Goal: Task Accomplishment & Management: Use online tool/utility

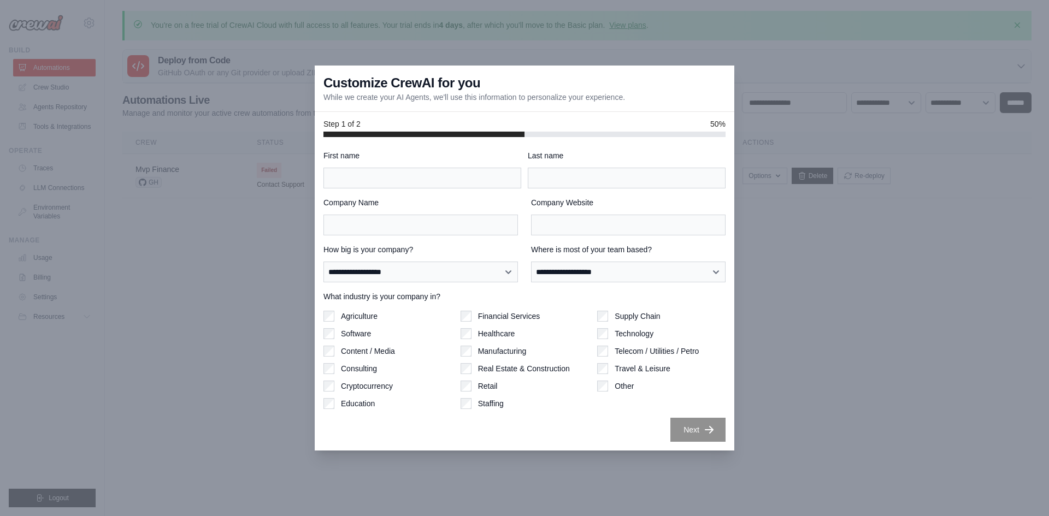
click at [713, 408] on div "Supply Chain Technology Telecom / Utilities / Petro Travel & Leisure Other" at bounding box center [661, 360] width 128 height 98
click at [453, 181] on input "First name" at bounding box center [422, 178] width 198 height 21
type input "**********"
type input "*****"
click at [510, 238] on div "**********" at bounding box center [524, 296] width 402 height 292
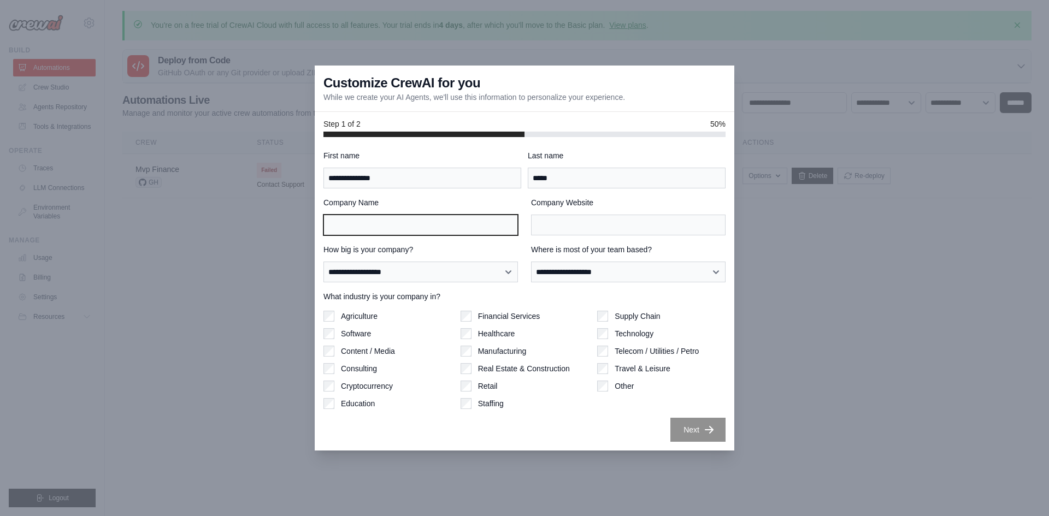
click at [491, 233] on input "Company Name" at bounding box center [420, 225] width 194 height 21
type input "*****"
click at [526, 219] on div "Company Name ***** Company Website" at bounding box center [524, 216] width 402 height 38
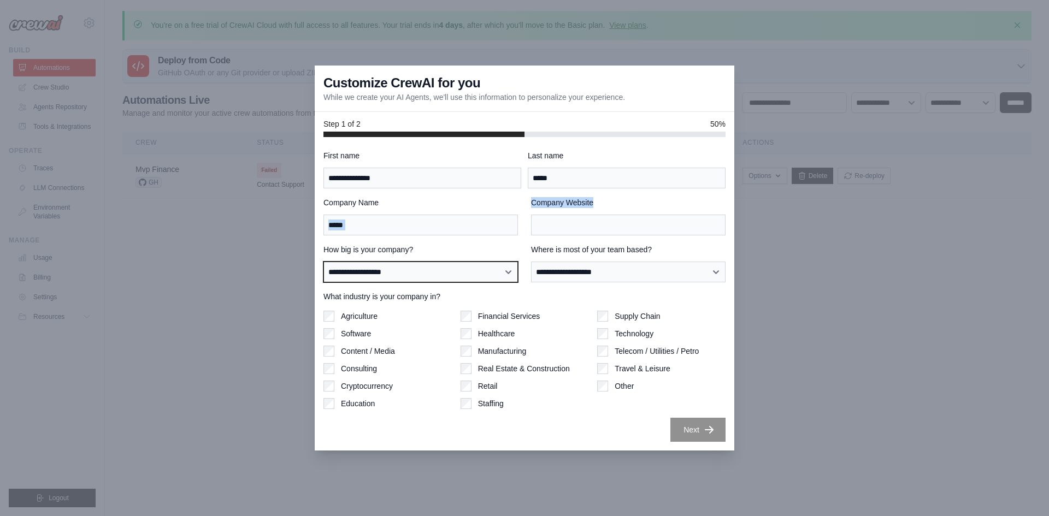
click at [494, 274] on select "**********" at bounding box center [420, 272] width 194 height 21
select select "**********"
click at [323, 262] on select "**********" at bounding box center [420, 272] width 194 height 21
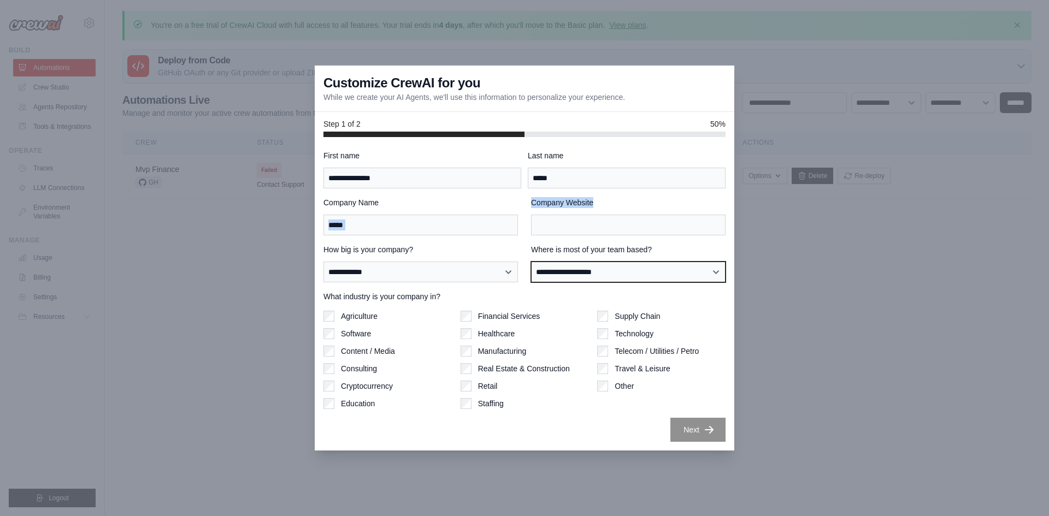
click at [602, 280] on select "**********" at bounding box center [628, 272] width 194 height 21
select select "**********"
click at [531, 262] on select "**********" at bounding box center [628, 272] width 194 height 21
click at [559, 206] on label "Company Website" at bounding box center [628, 202] width 194 height 11
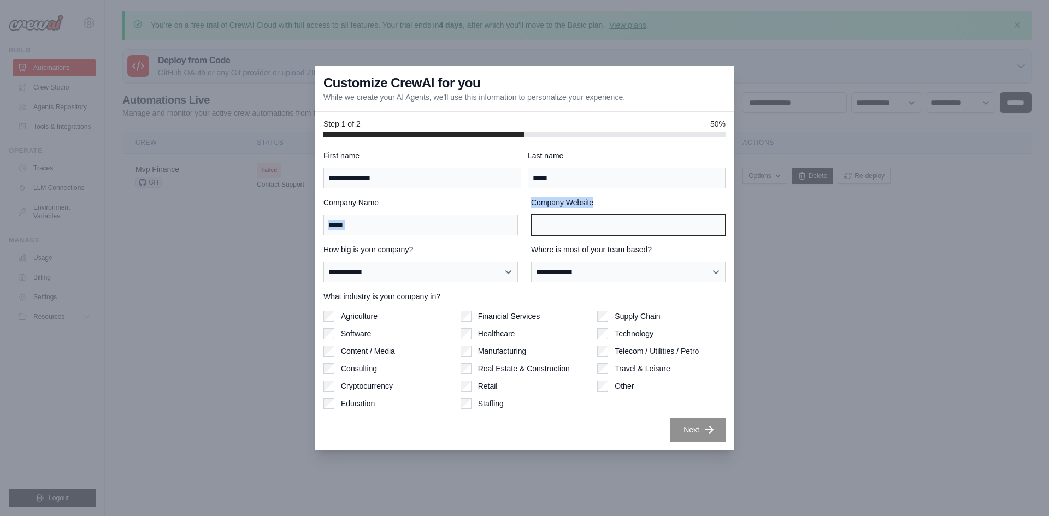
click at [559, 215] on input "Company Website" at bounding box center [628, 225] width 194 height 21
click at [568, 221] on input "Company Website" at bounding box center [628, 225] width 194 height 21
paste input "**********"
type input "**********"
click at [705, 424] on icon "button" at bounding box center [709, 429] width 11 height 11
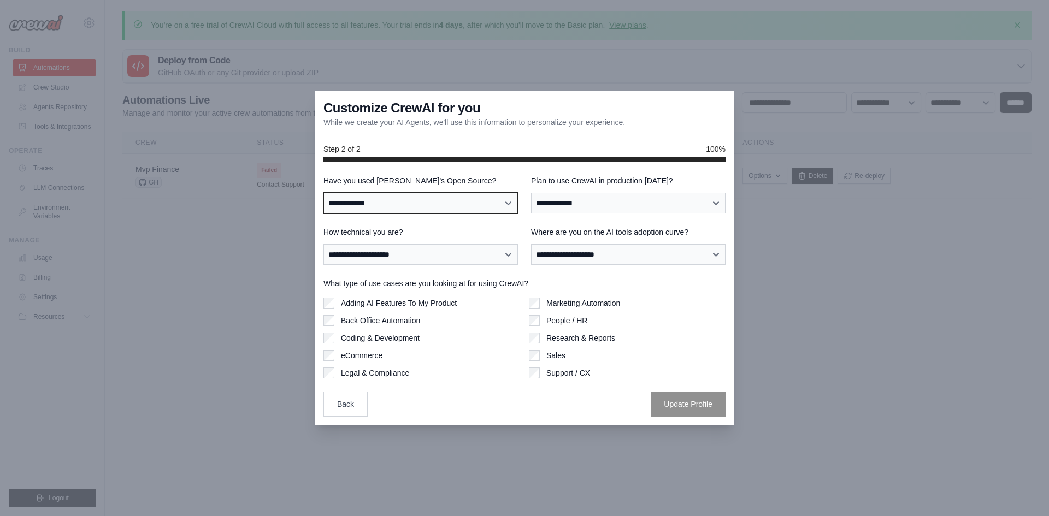
click at [422, 199] on select "**********" at bounding box center [420, 203] width 194 height 21
select select "**********"
click at [323, 193] on select "**********" at bounding box center [420, 203] width 194 height 21
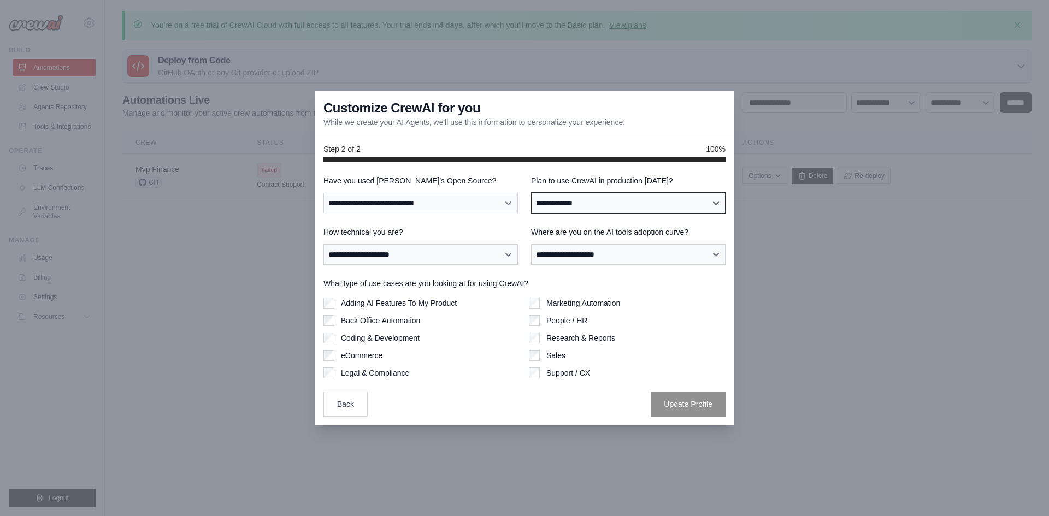
click at [562, 203] on select "**********" at bounding box center [628, 203] width 194 height 21
select select "****"
click at [531, 193] on select "**********" at bounding box center [628, 203] width 194 height 21
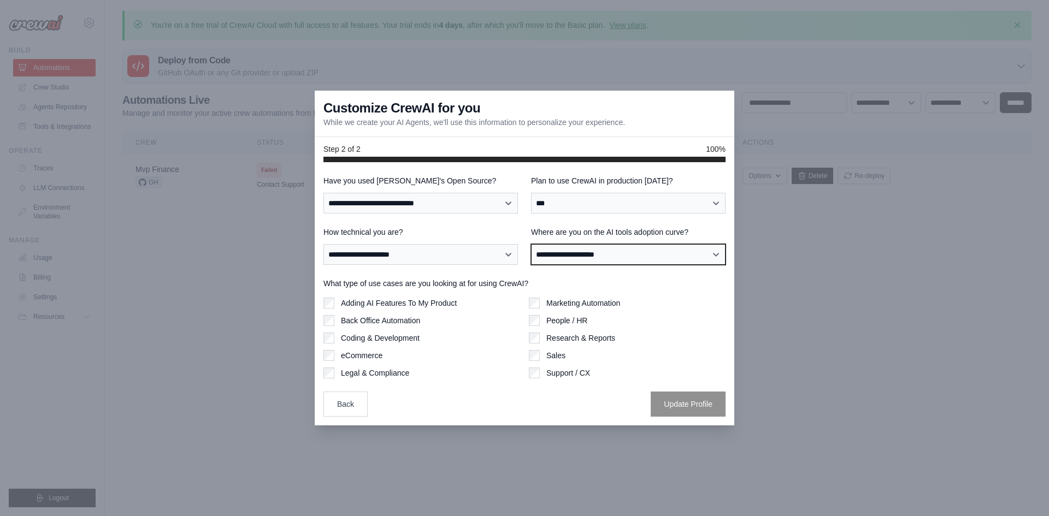
click at [582, 247] on select "**********" at bounding box center [628, 254] width 194 height 21
select select "**********"
click at [531, 244] on select "**********" at bounding box center [628, 254] width 194 height 21
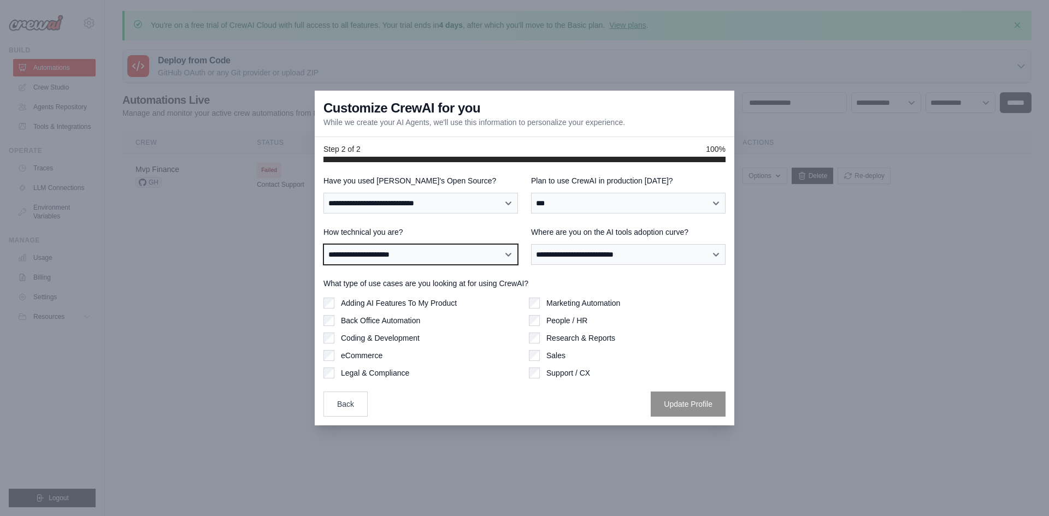
click at [501, 256] on select "**********" at bounding box center [420, 254] width 194 height 21
select select "**********"
click at [323, 244] on select "**********" at bounding box center [420, 254] width 194 height 21
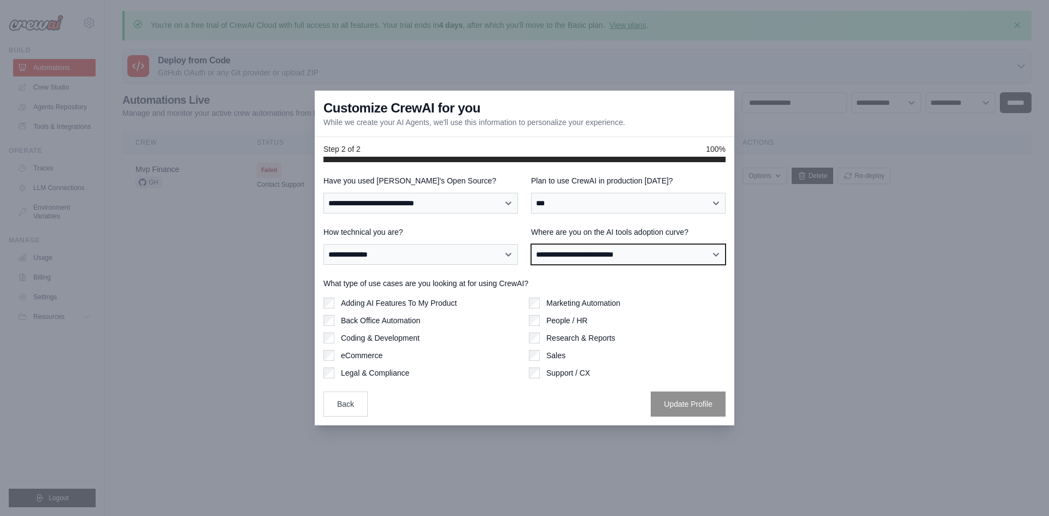
click at [593, 250] on select "**********" at bounding box center [628, 254] width 194 height 21
select select "**********"
click at [531, 244] on select "**********" at bounding box center [628, 254] width 194 height 21
click at [436, 306] on label "Adding AI Features To My Product" at bounding box center [399, 303] width 116 height 11
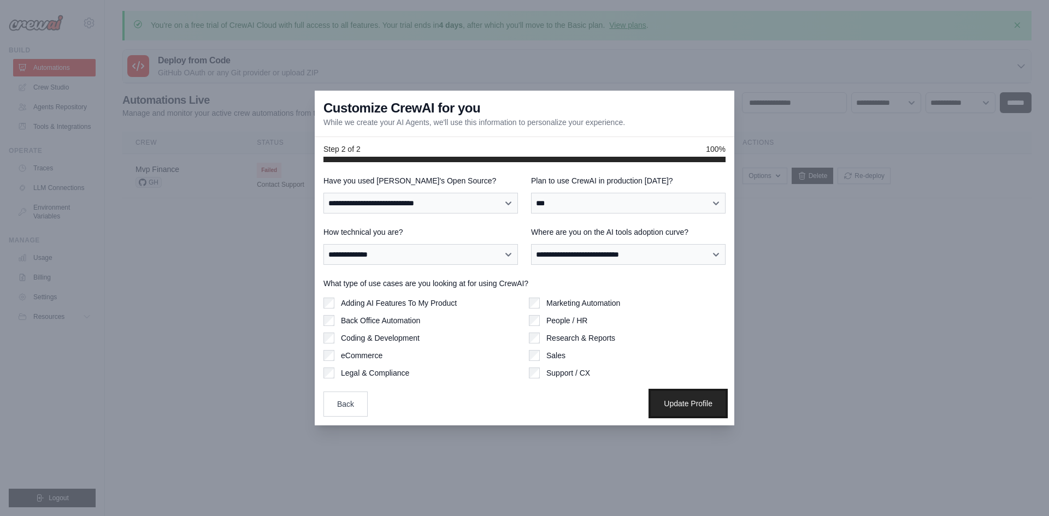
click at [685, 400] on button "Update Profile" at bounding box center [688, 403] width 75 height 25
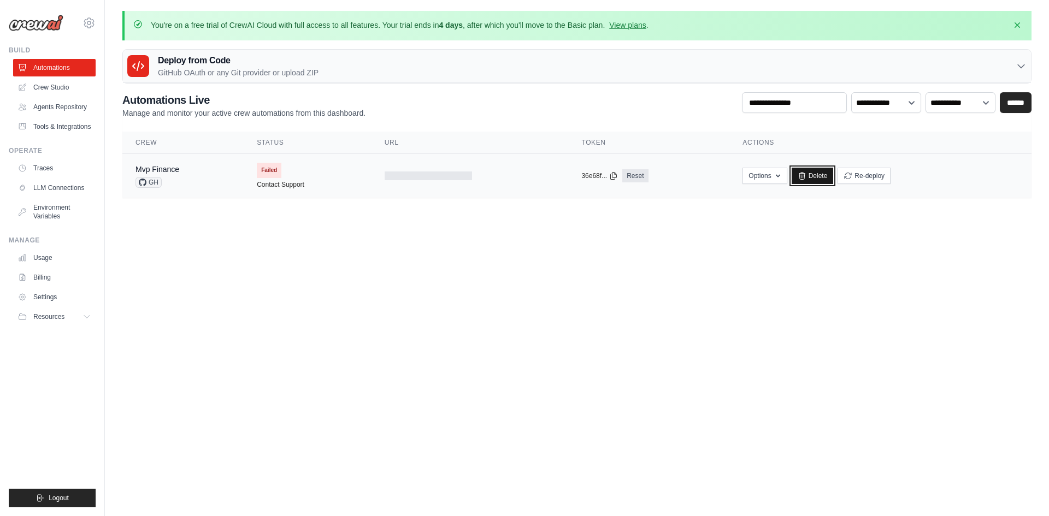
click at [805, 176] on icon at bounding box center [802, 176] width 9 height 9
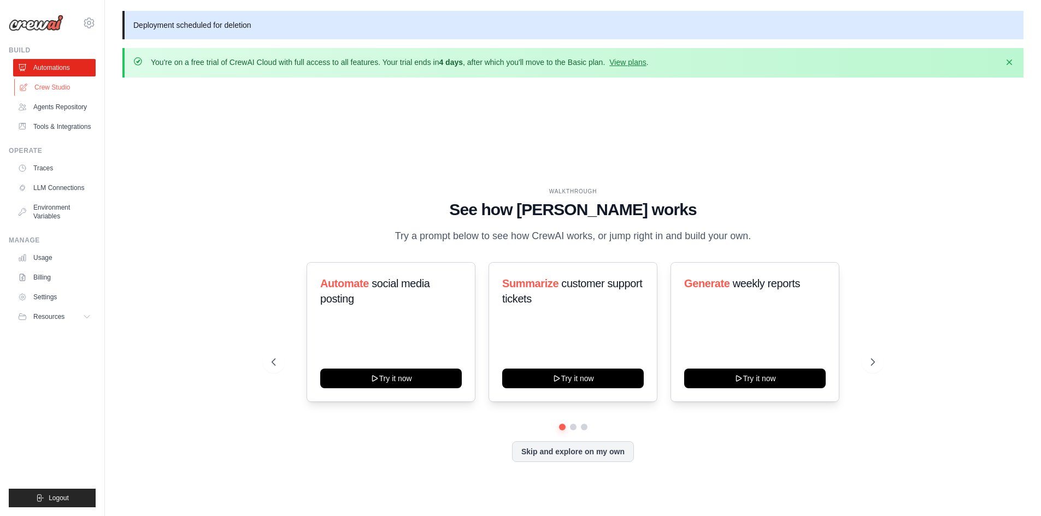
click at [60, 91] on link "Crew Studio" at bounding box center [55, 87] width 82 height 17
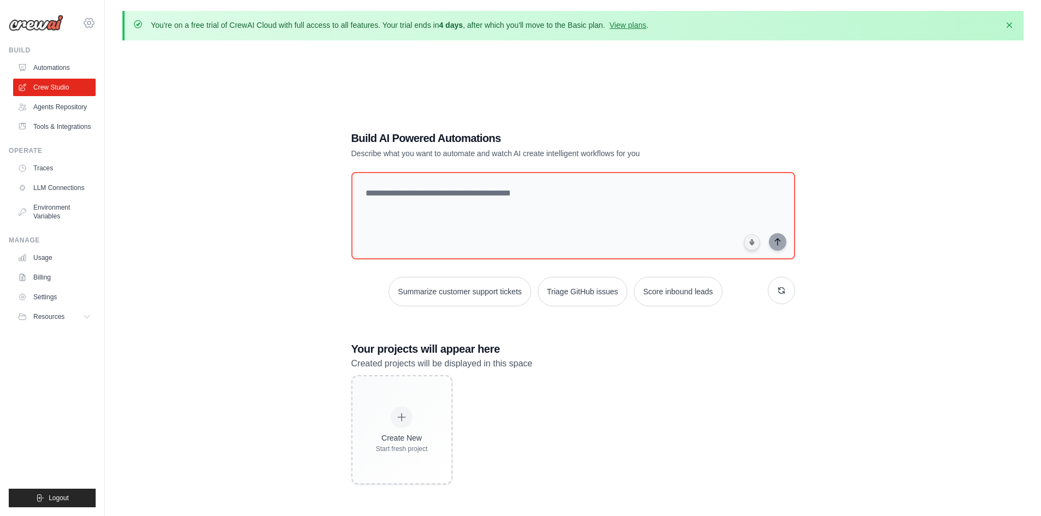
click at [90, 24] on icon at bounding box center [88, 22] width 3 height 3
click at [337, 80] on div "Build AI Powered Automations Describe what you want to automate and watch AI cr…" at bounding box center [572, 307] width 901 height 516
click at [93, 22] on icon at bounding box center [88, 22] width 13 height 13
click at [90, 20] on icon at bounding box center [88, 22] width 13 height 13
click at [446, 226] on textarea at bounding box center [573, 216] width 448 height 88
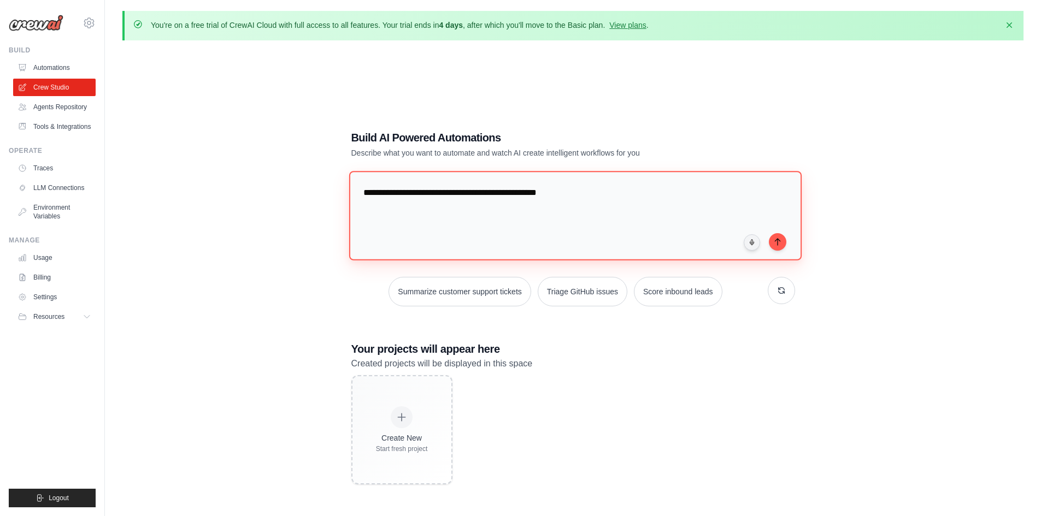
type textarea "**********"
click at [592, 211] on textarea "**********" at bounding box center [575, 215] width 452 height 89
click at [602, 197] on textarea "**********" at bounding box center [575, 215] width 452 height 89
drag, startPoint x: 598, startPoint y: 196, endPoint x: 531, endPoint y: 198, distance: 67.2
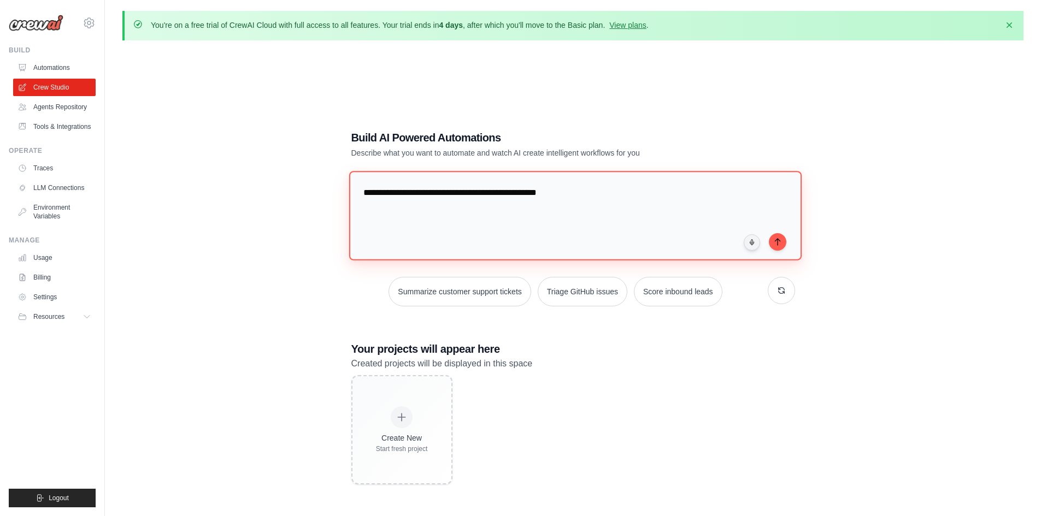
click at [531, 198] on textarea "**********" at bounding box center [575, 215] width 452 height 89
click at [76, 125] on link "Tools & Integrations" at bounding box center [55, 126] width 82 height 17
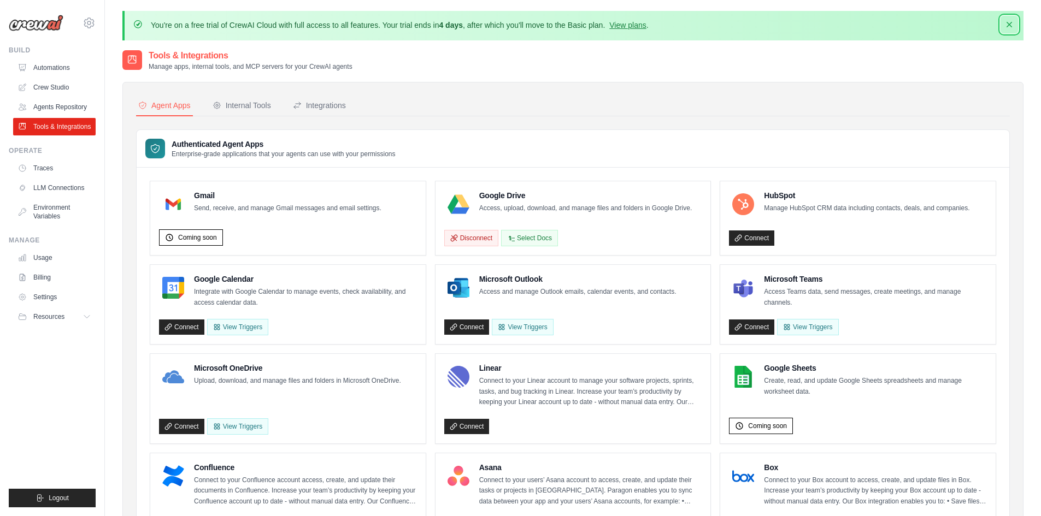
click at [1006, 21] on icon "button" at bounding box center [1009, 24] width 11 height 11
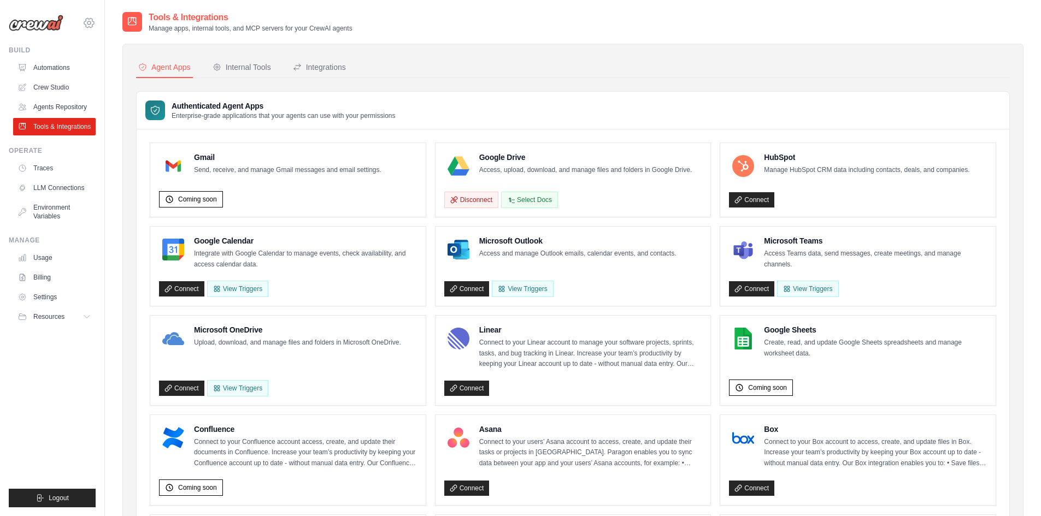
click at [93, 22] on icon at bounding box center [88, 22] width 13 height 13
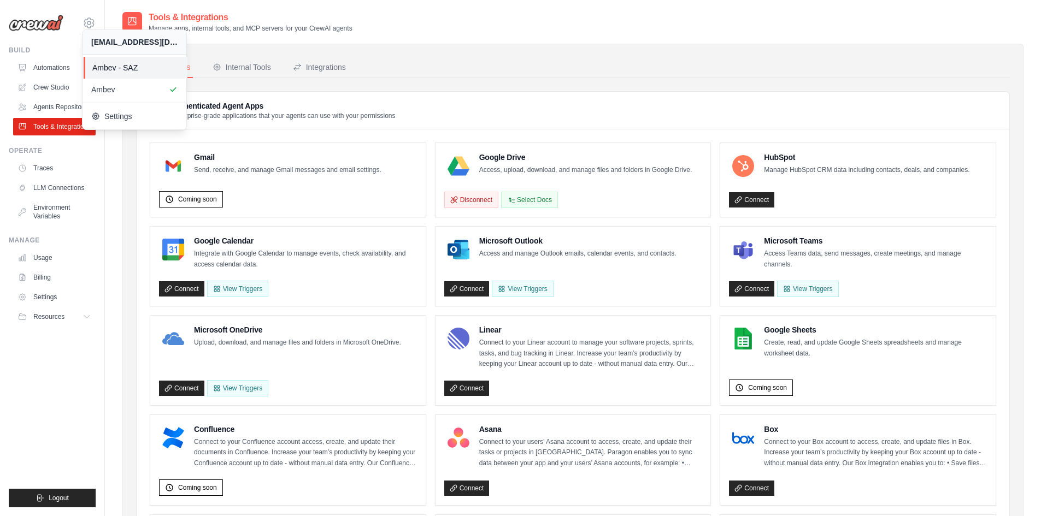
click at [113, 67] on span "Ambev - SAZ" at bounding box center [135, 67] width 86 height 11
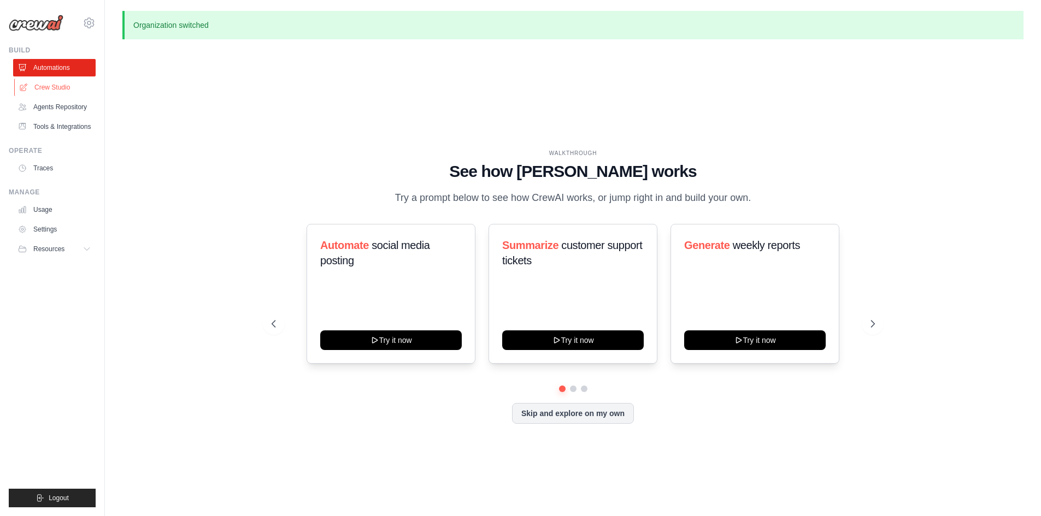
click at [62, 85] on link "Crew Studio" at bounding box center [55, 87] width 82 height 17
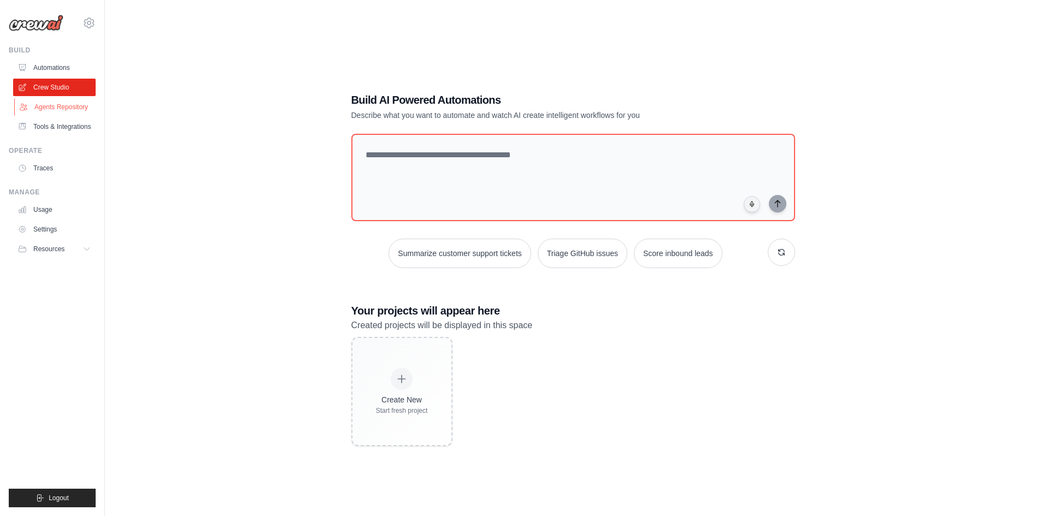
click at [60, 102] on link "Agents Repository" at bounding box center [55, 106] width 82 height 17
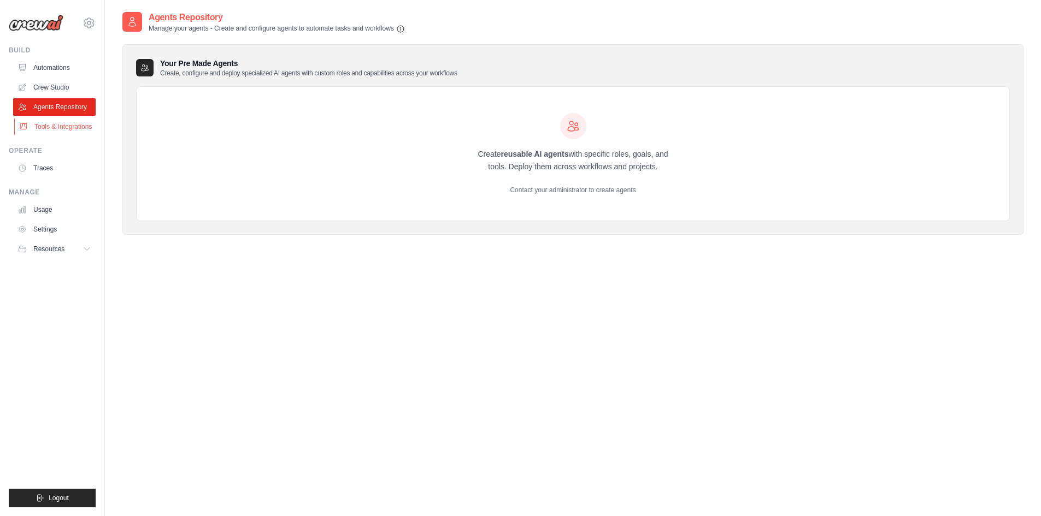
click at [69, 120] on link "Tools & Integrations" at bounding box center [55, 126] width 82 height 17
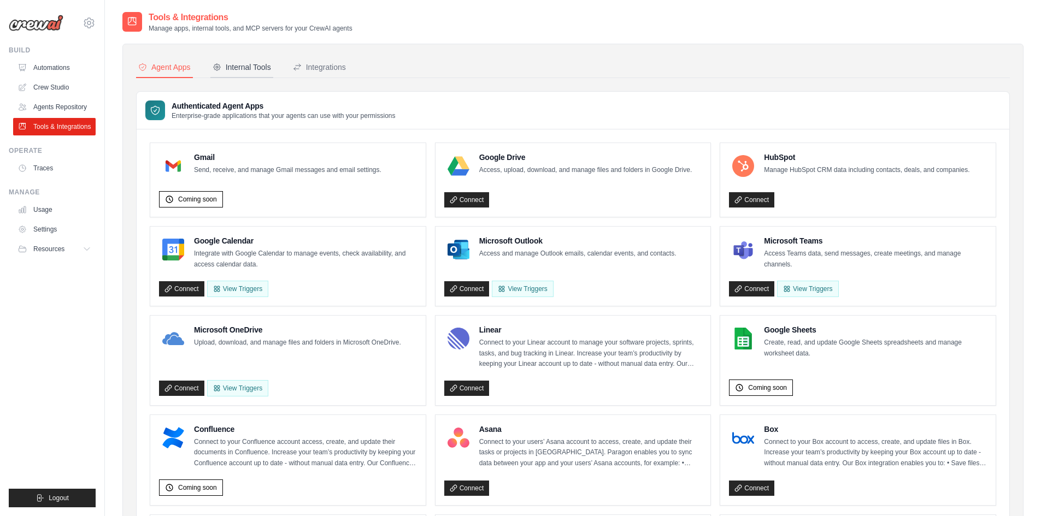
click at [238, 72] on div "Internal Tools" at bounding box center [242, 67] width 58 height 11
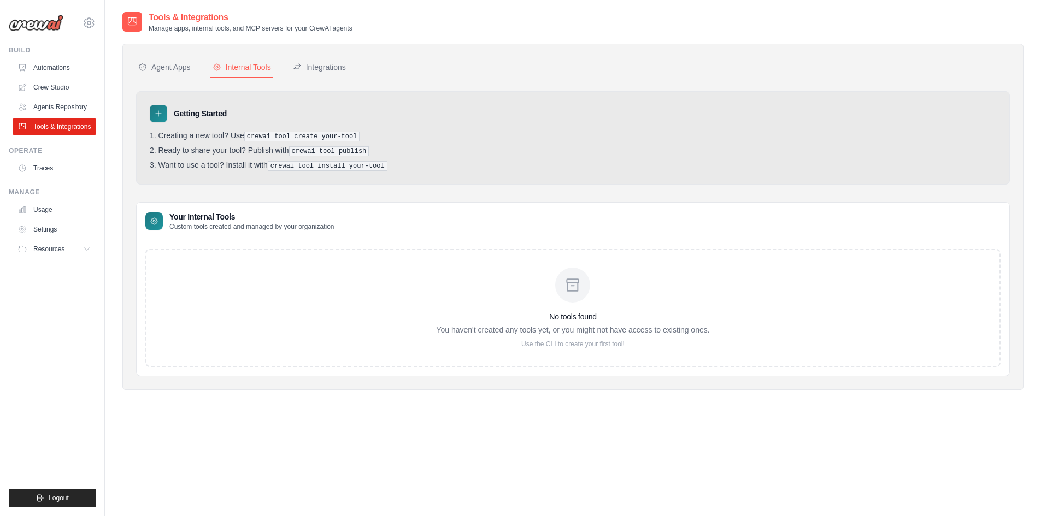
click at [255, 64] on div "Internal Tools" at bounding box center [242, 67] width 58 height 11
click at [314, 58] on button "Integrations" at bounding box center [319, 67] width 57 height 21
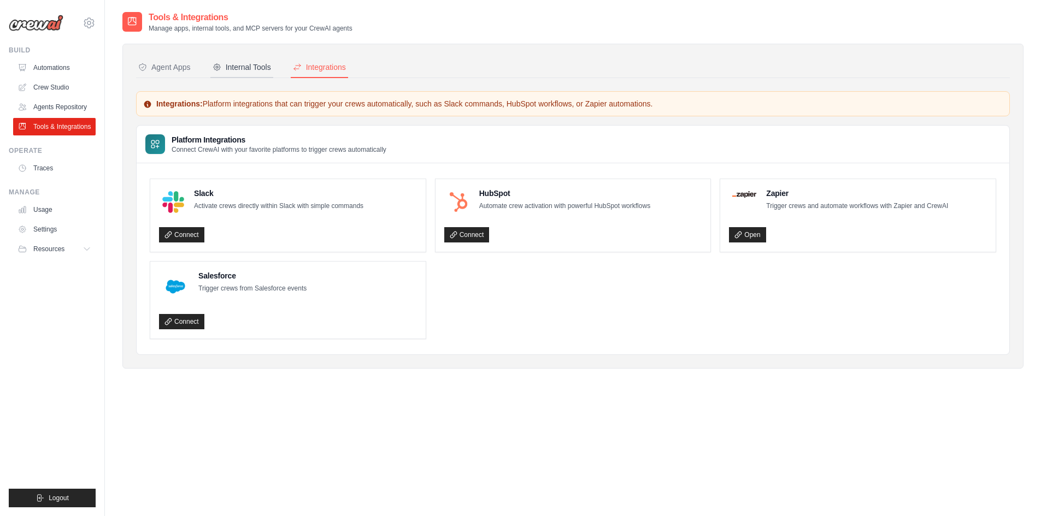
click at [265, 63] on div "Internal Tools" at bounding box center [242, 67] width 58 height 11
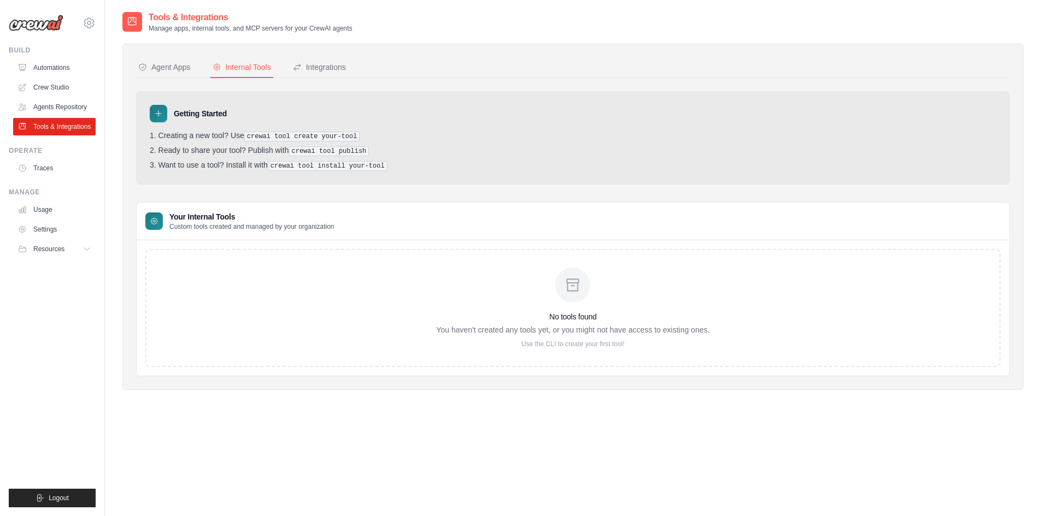
drag, startPoint x: 574, startPoint y: 270, endPoint x: 574, endPoint y: 280, distance: 9.8
click at [574, 278] on div "No tools found You haven't created any tools yet, or you might not have access …" at bounding box center [572, 308] width 855 height 118
click at [280, 135] on pre "crewai tool create your-tool" at bounding box center [302, 137] width 116 height 10
click at [279, 135] on pre "crewai tool create your-tool" at bounding box center [302, 137] width 116 height 10
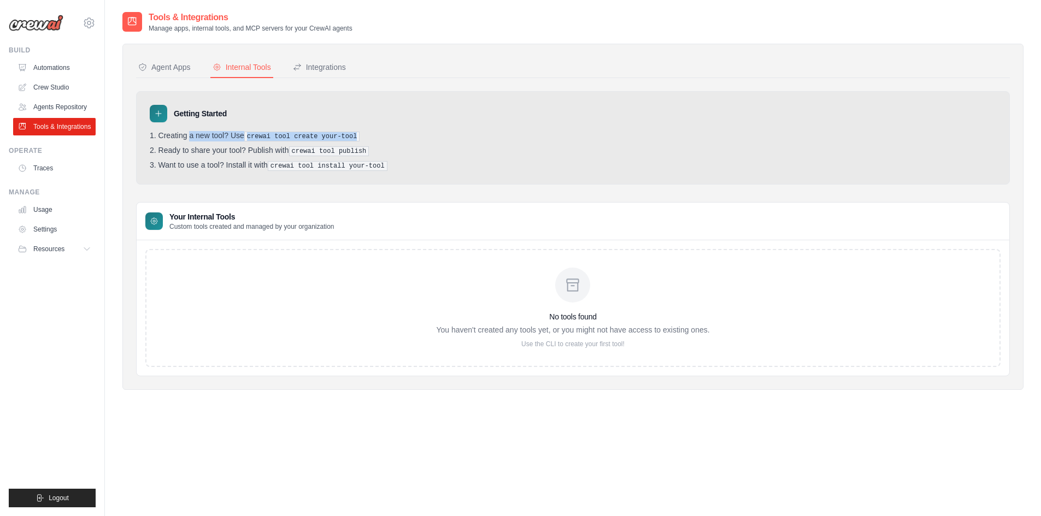
click at [278, 135] on pre "crewai tool create your-tool" at bounding box center [302, 137] width 116 height 10
click at [485, 74] on nav "Agent Apps Internal Tools Integrations" at bounding box center [573, 67] width 874 height 21
click at [614, 125] on div "Getting Started Creating a new tool? Use crewai tool create your-tool Ready to …" at bounding box center [573, 137] width 874 height 93
click at [88, 249] on icon at bounding box center [88, 249] width 9 height 9
click at [87, 249] on icon at bounding box center [88, 249] width 9 height 9
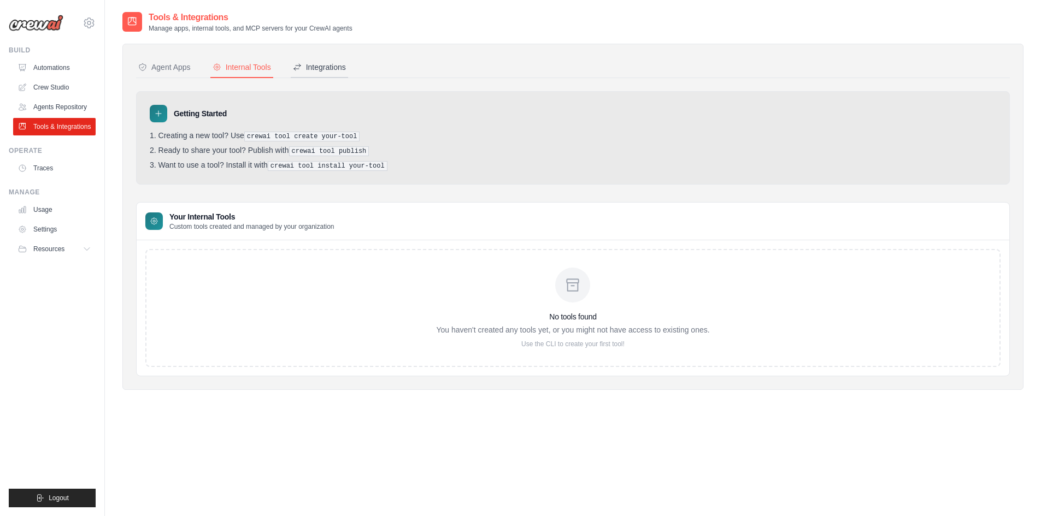
click at [320, 68] on div "Integrations" at bounding box center [319, 67] width 53 height 11
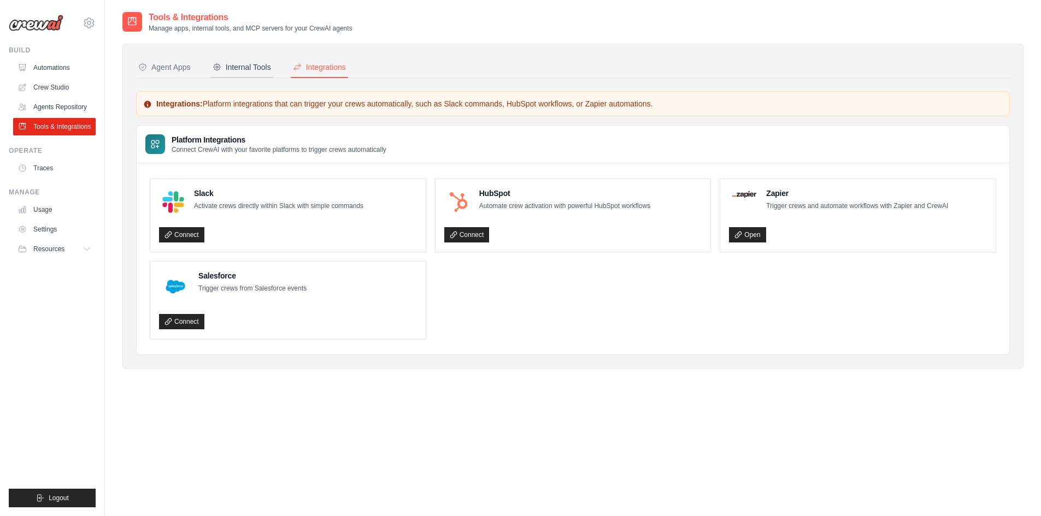
click at [262, 75] on button "Internal Tools" at bounding box center [241, 67] width 63 height 21
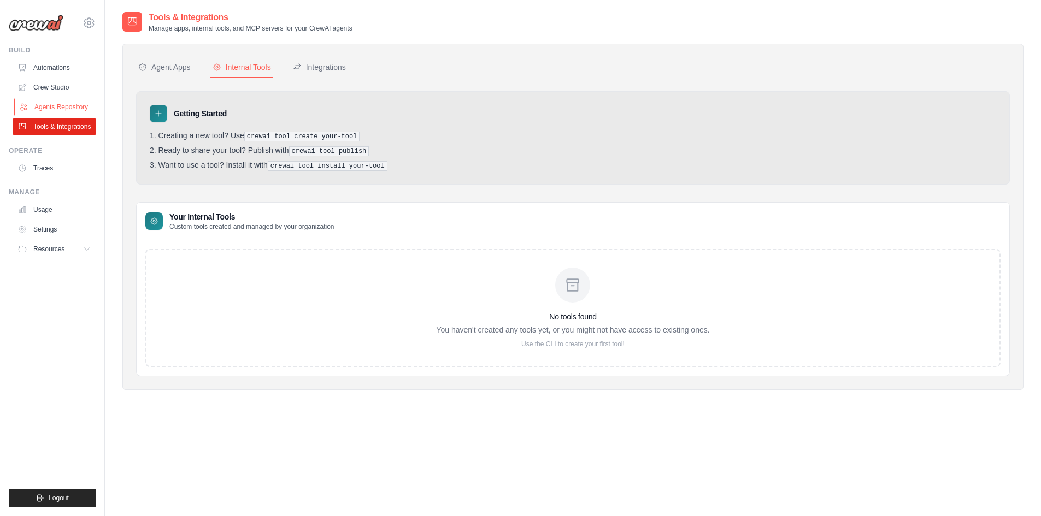
click at [78, 110] on link "Agents Repository" at bounding box center [55, 106] width 82 height 17
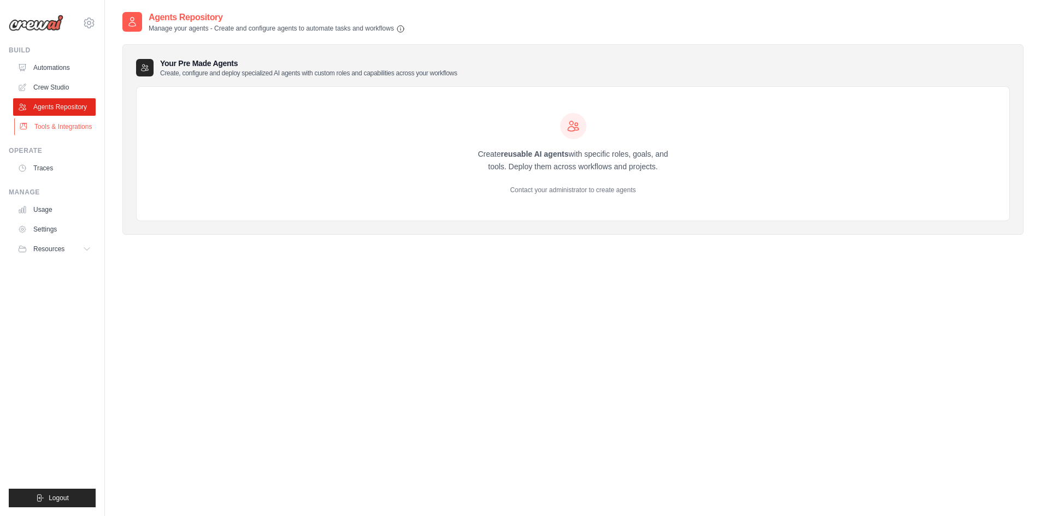
click at [84, 122] on link "Tools & Integrations" at bounding box center [55, 126] width 82 height 17
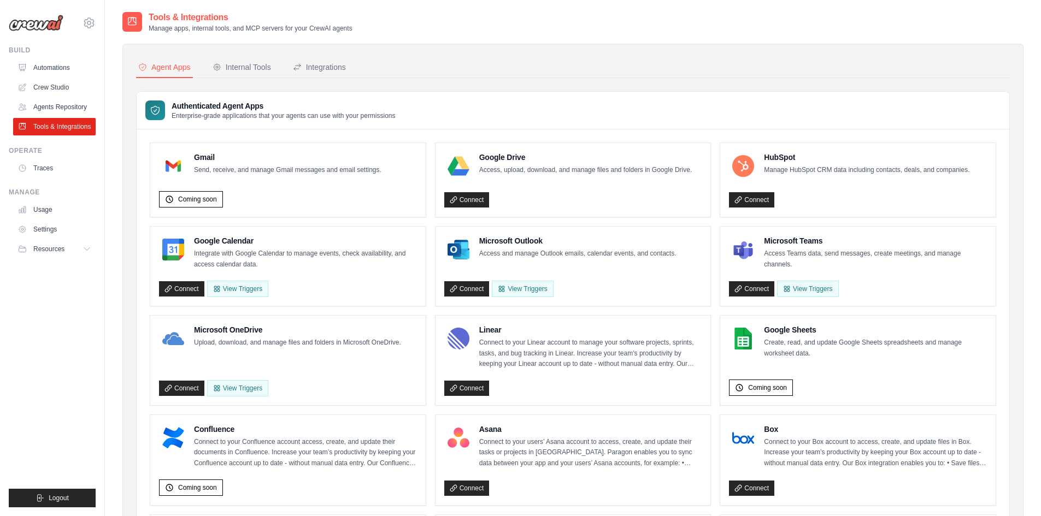
click at [73, 123] on link "Tools & Integrations" at bounding box center [54, 126] width 82 height 17
click at [67, 85] on link "Crew Studio" at bounding box center [55, 87] width 82 height 17
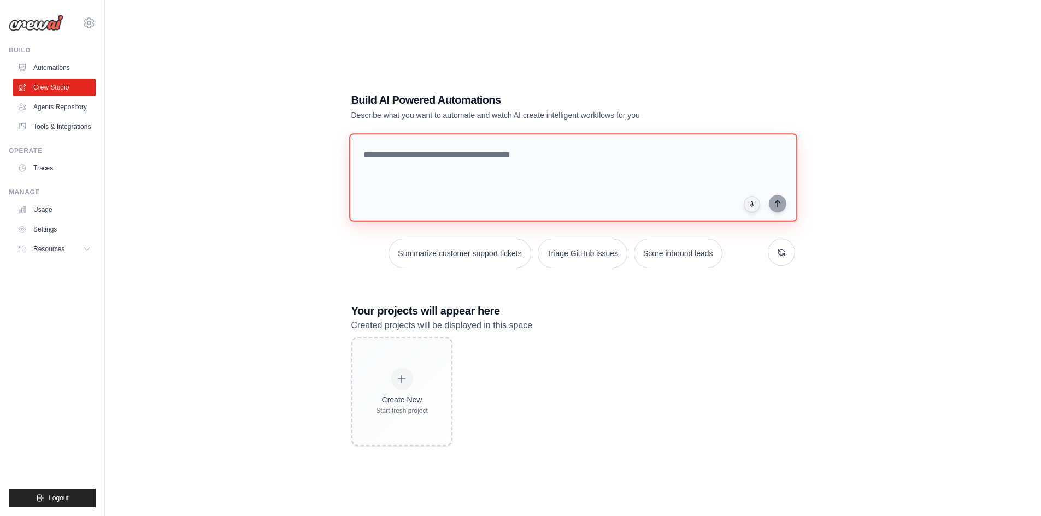
click at [467, 146] on textarea at bounding box center [573, 177] width 448 height 88
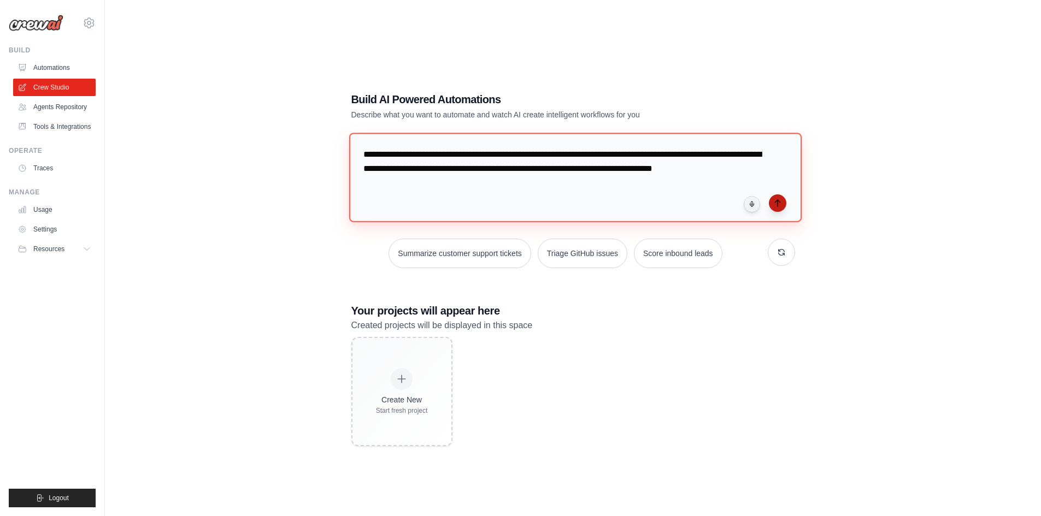
type textarea "**********"
click at [778, 203] on icon "submit" at bounding box center [777, 203] width 9 height 9
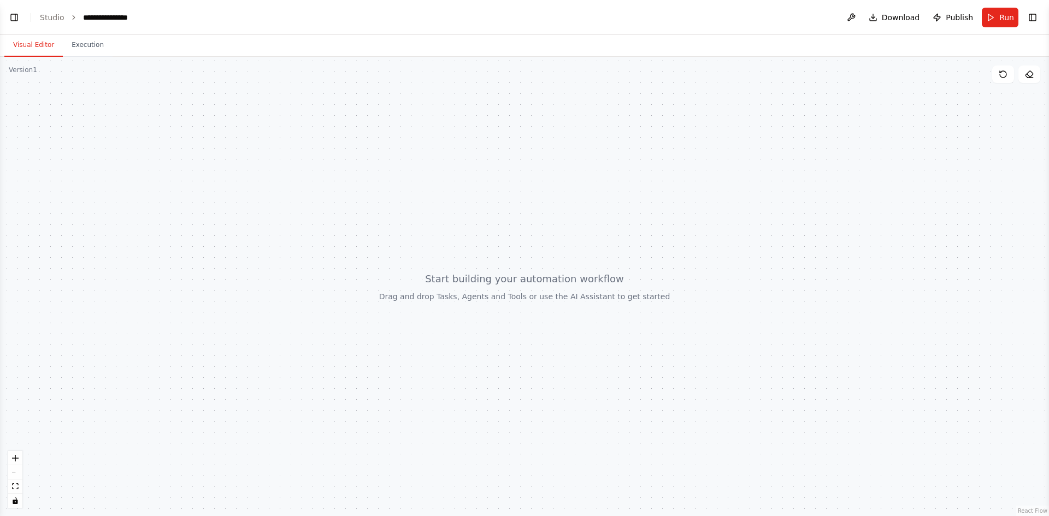
drag, startPoint x: 600, startPoint y: 278, endPoint x: 618, endPoint y: 278, distance: 18.0
click at [618, 278] on div at bounding box center [524, 286] width 1049 height 459
drag, startPoint x: 392, startPoint y: 238, endPoint x: 273, endPoint y: 235, distance: 119.1
click at [276, 237] on div at bounding box center [524, 286] width 1049 height 459
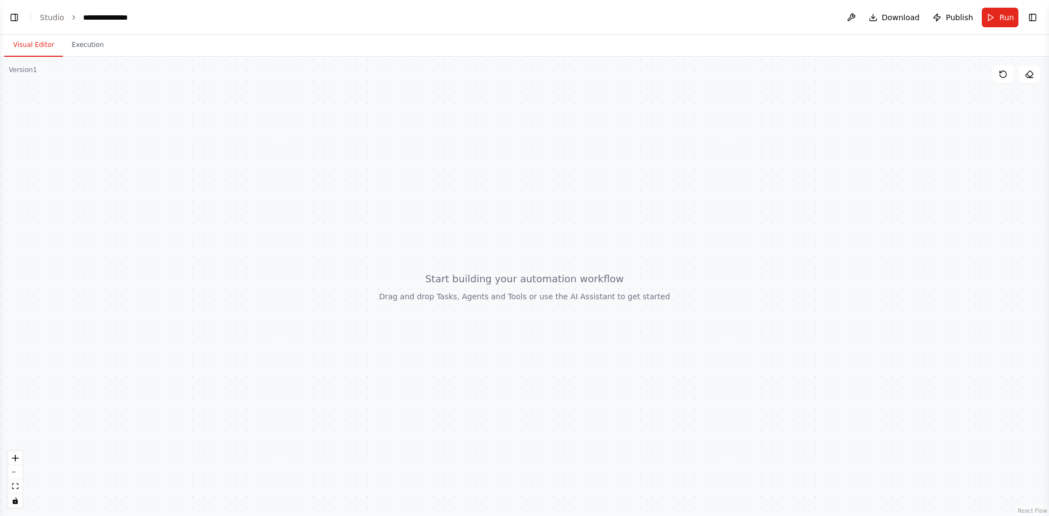
drag, startPoint x: 251, startPoint y: 120, endPoint x: 259, endPoint y: 121, distance: 8.9
click at [259, 121] on div at bounding box center [524, 286] width 1049 height 459
drag, startPoint x: 261, startPoint y: 122, endPoint x: 344, endPoint y: 272, distance: 171.4
click at [345, 272] on div at bounding box center [524, 286] width 1049 height 459
click at [90, 45] on button "Execution" at bounding box center [88, 45] width 50 height 23
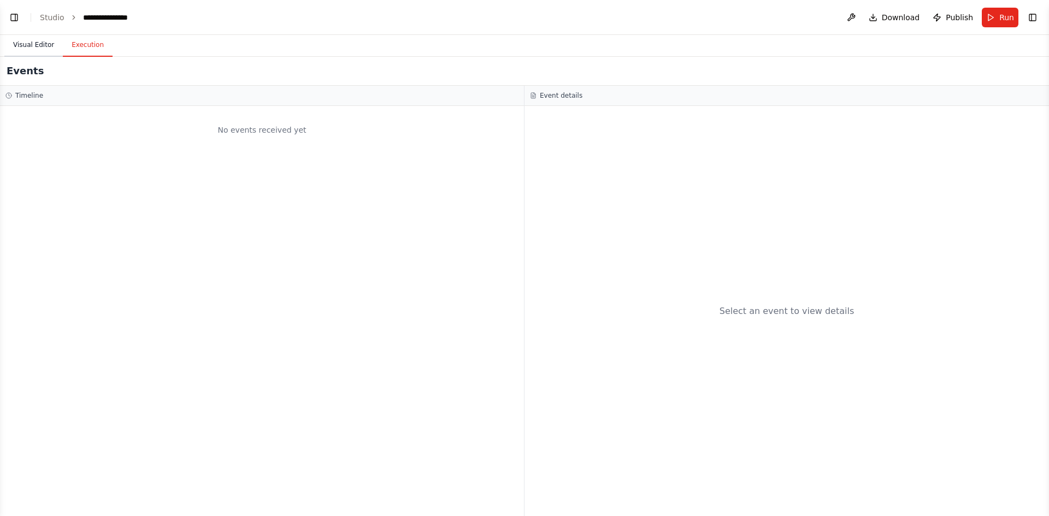
click at [34, 46] on button "Visual Editor" at bounding box center [33, 45] width 58 height 23
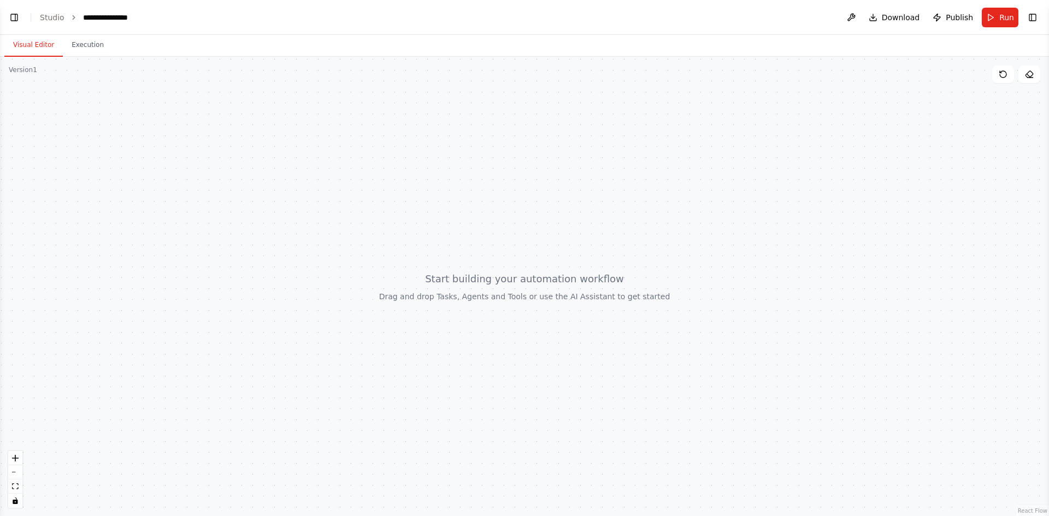
click at [39, 13] on header "**********" at bounding box center [524, 17] width 1049 height 35
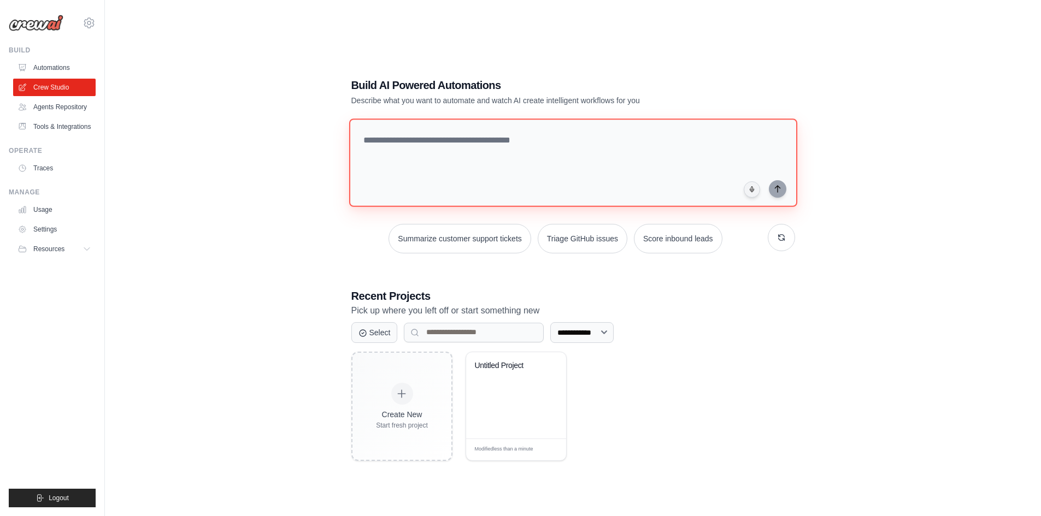
click at [457, 160] on textarea at bounding box center [573, 163] width 448 height 88
click at [502, 392] on div "Untitled Project" at bounding box center [516, 395] width 100 height 86
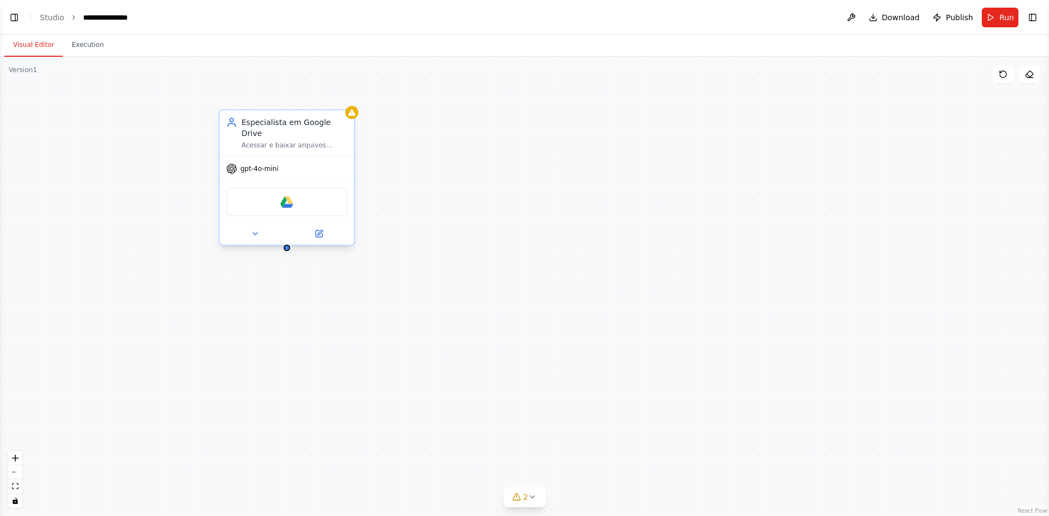
click at [295, 141] on div "Acessar e baixar arquivos markdown de extratos bancários do Google Drive {folde…" at bounding box center [294, 145] width 106 height 9
click at [322, 143] on div "Especialista em Google Drive Acessar e baixar arquivos markdown de extratos ban…" at bounding box center [287, 133] width 134 height 46
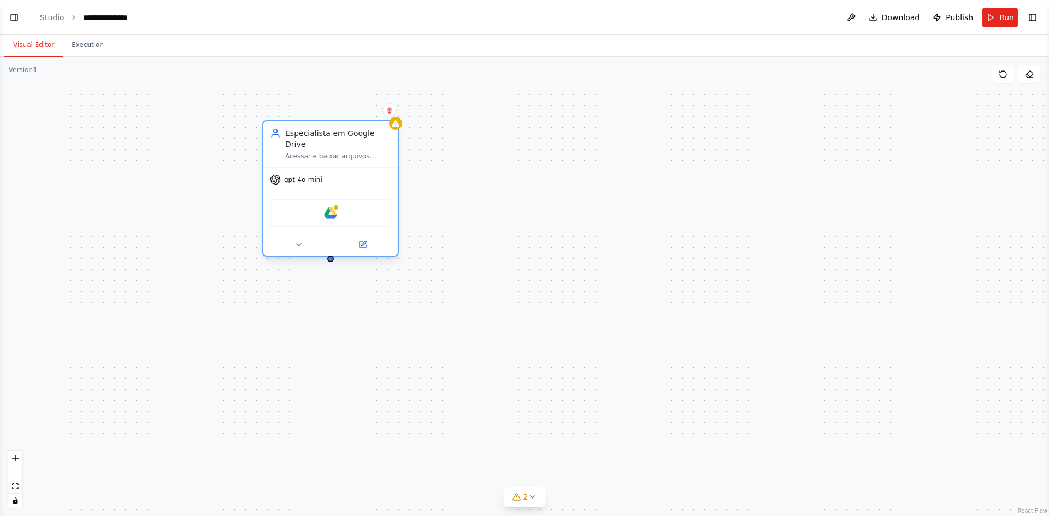
drag, startPoint x: 298, startPoint y: 146, endPoint x: 356, endPoint y: 160, distance: 59.0
click at [356, 168] on div "gpt-4o-mini" at bounding box center [330, 180] width 134 height 24
click at [90, 69] on div "Especialista em Google Drive Acessar e baixar arquivos markdown de extratos ban…" at bounding box center [524, 286] width 1049 height 459
click at [85, 49] on button "Execution" at bounding box center [88, 45] width 50 height 23
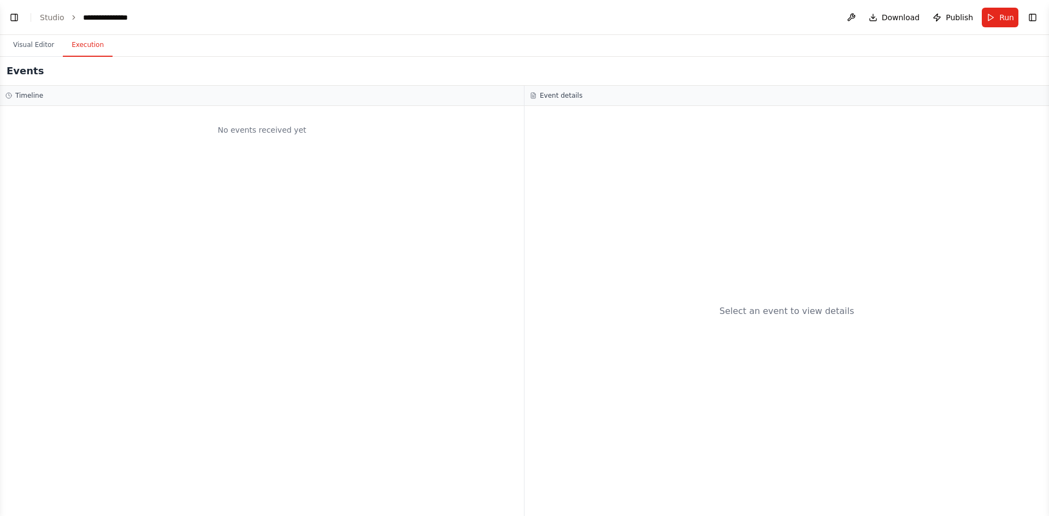
scroll to position [206, 0]
click at [15, 46] on button "Visual Editor" at bounding box center [33, 45] width 58 height 23
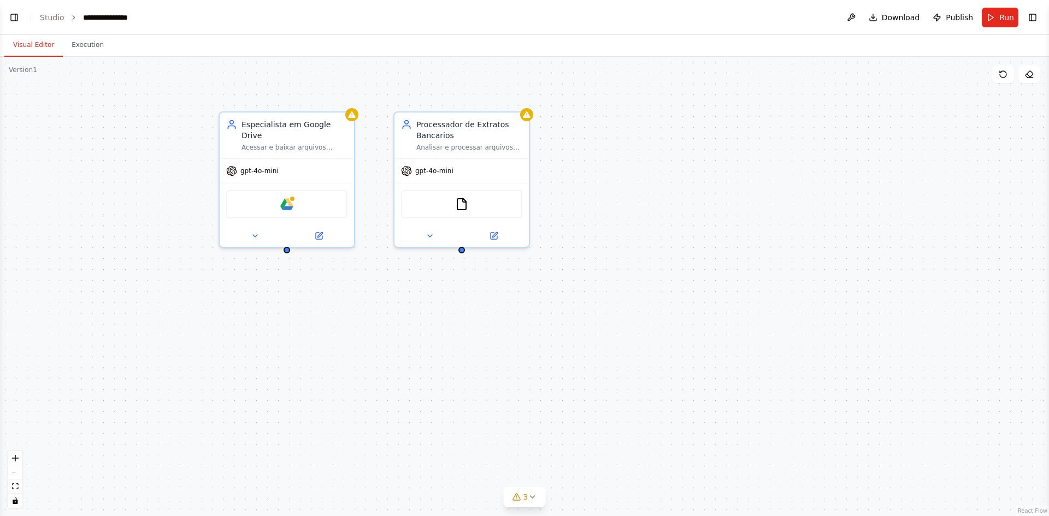
click at [633, 158] on div "Especialista em Google Drive Acessar e baixar arquivos markdown de extratos ban…" at bounding box center [524, 286] width 1049 height 459
click at [294, 140] on div "Especialista em Google Drive Acessar e baixar arquivos markdown de extratos ban…" at bounding box center [287, 133] width 134 height 46
click at [293, 140] on div "Especialista em Google Drive Acessar e baixar arquivos markdown de extratos ban…" at bounding box center [287, 133] width 134 height 46
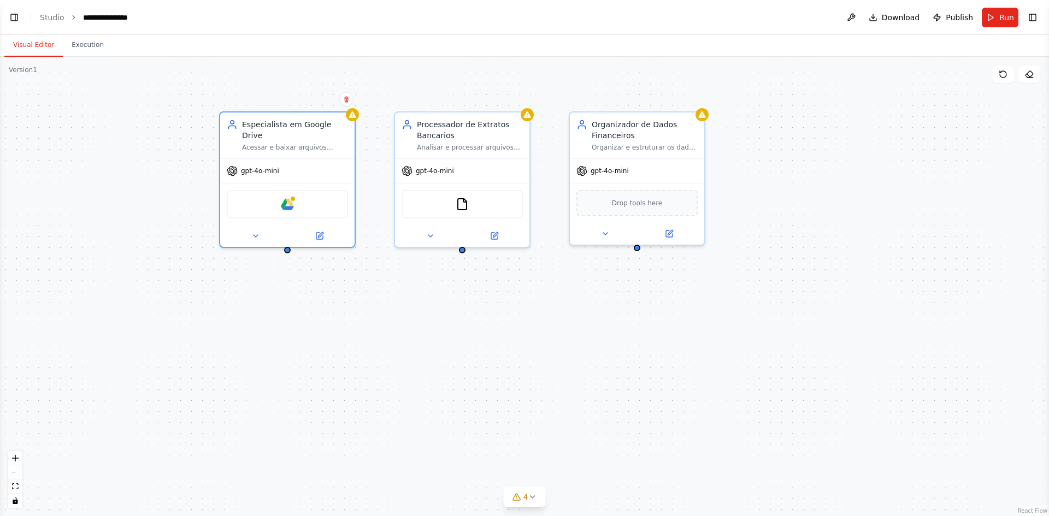
click at [498, 325] on div "Especialista em Google Drive Acessar e baixar arquivos markdown de extratos ban…" at bounding box center [524, 286] width 1049 height 459
click at [630, 150] on div "Organizador de Dados Financeiros Organizar e estruturar os dados extraidos dos …" at bounding box center [638, 134] width 134 height 46
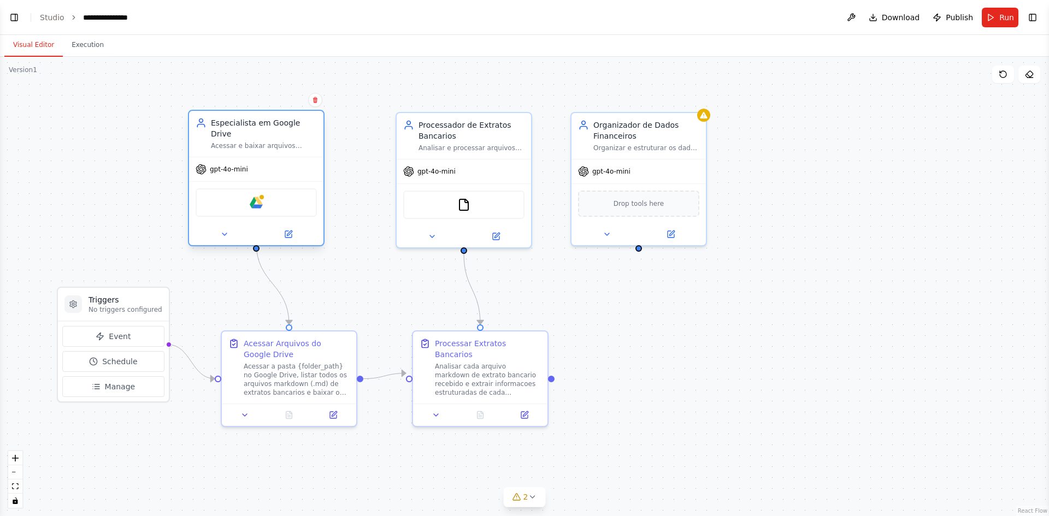
drag, startPoint x: 274, startPoint y: 151, endPoint x: 242, endPoint y: 155, distance: 31.9
click at [242, 157] on div "gpt-4o-mini" at bounding box center [256, 169] width 134 height 24
click at [232, 228] on button at bounding box center [224, 234] width 62 height 13
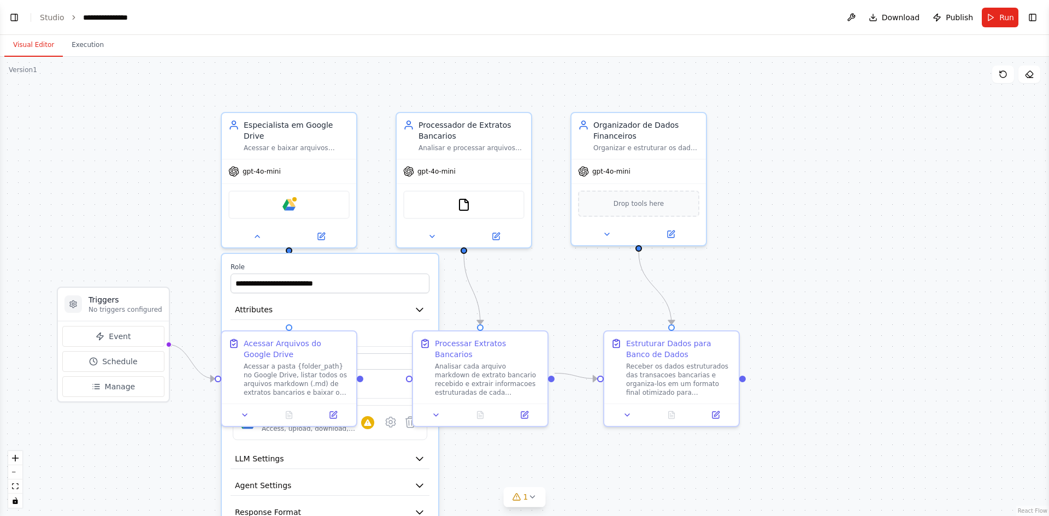
click at [342, 254] on div "**********" at bounding box center [330, 406] width 216 height 304
click at [503, 362] on div "Analisar cada arquivo markdown de extrato bancario recebido e extrair informaco…" at bounding box center [488, 377] width 106 height 35
click at [386, 379] on button "Tools" at bounding box center [330, 389] width 199 height 20
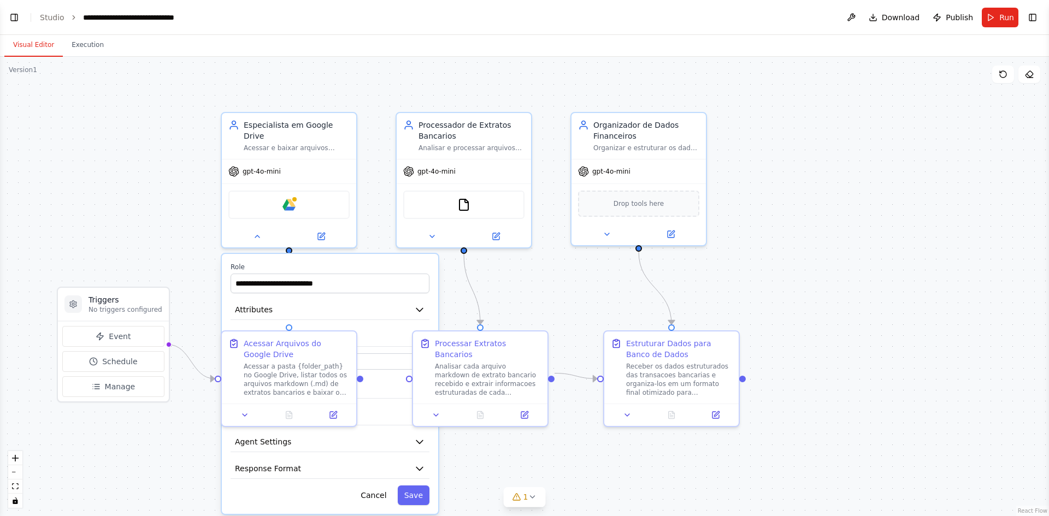
click at [773, 180] on div ".deletable-edge-delete-btn { width: 20px; height: 20px; border: 0px solid #ffff…" at bounding box center [524, 286] width 1049 height 459
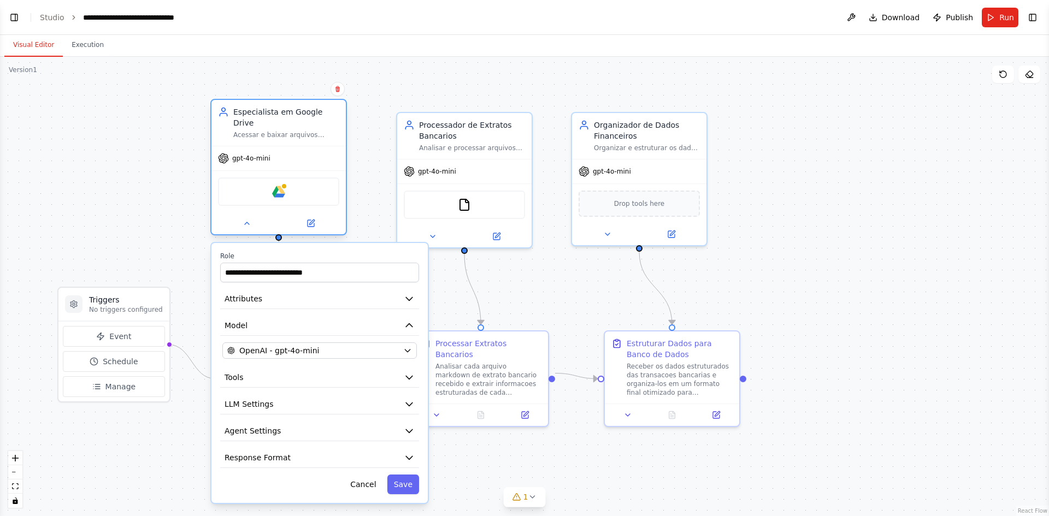
drag, startPoint x: 285, startPoint y: 169, endPoint x: 200, endPoint y: 98, distance: 110.5
click at [211, 146] on div "gpt-4o-mini" at bounding box center [278, 158] width 134 height 24
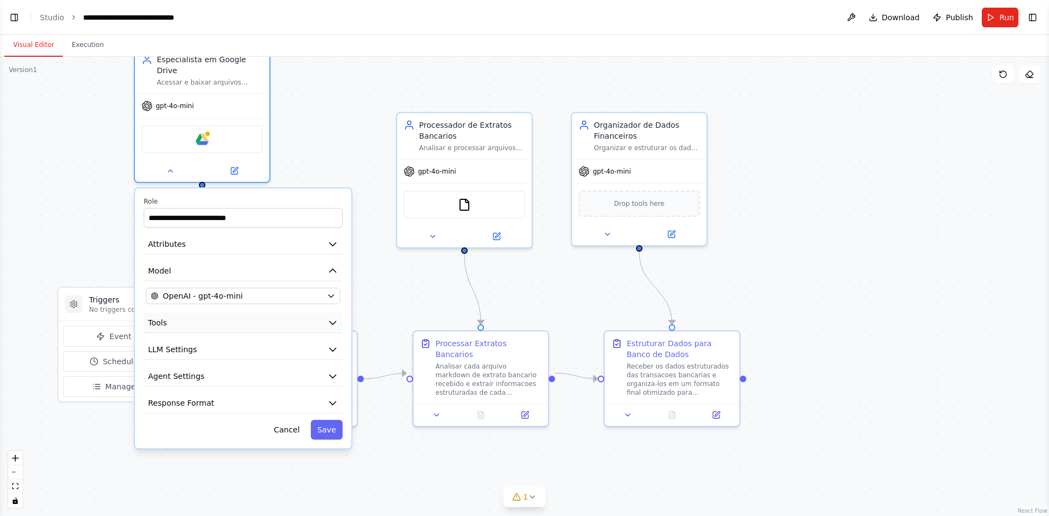
click at [305, 317] on button "Tools" at bounding box center [243, 323] width 199 height 20
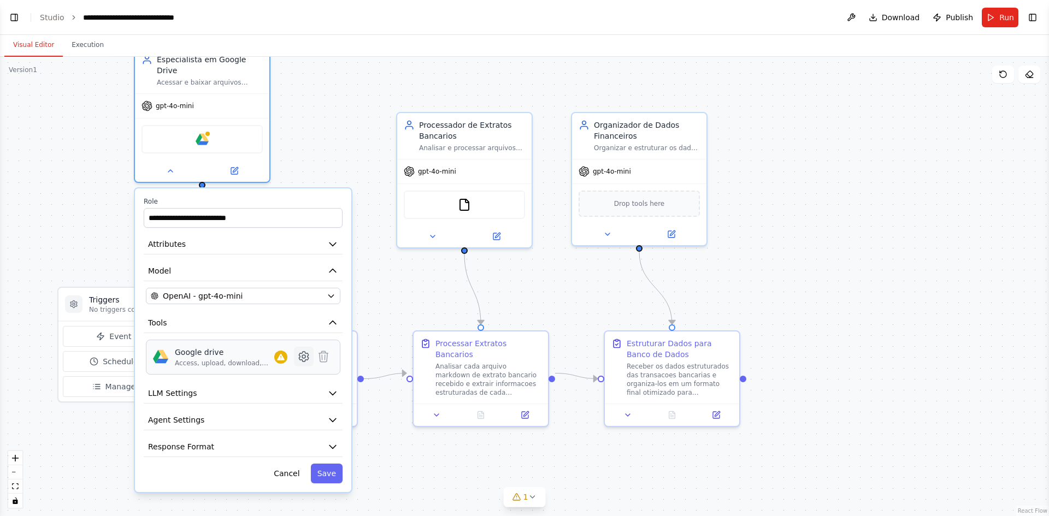
click at [302, 352] on icon at bounding box center [303, 356] width 13 height 13
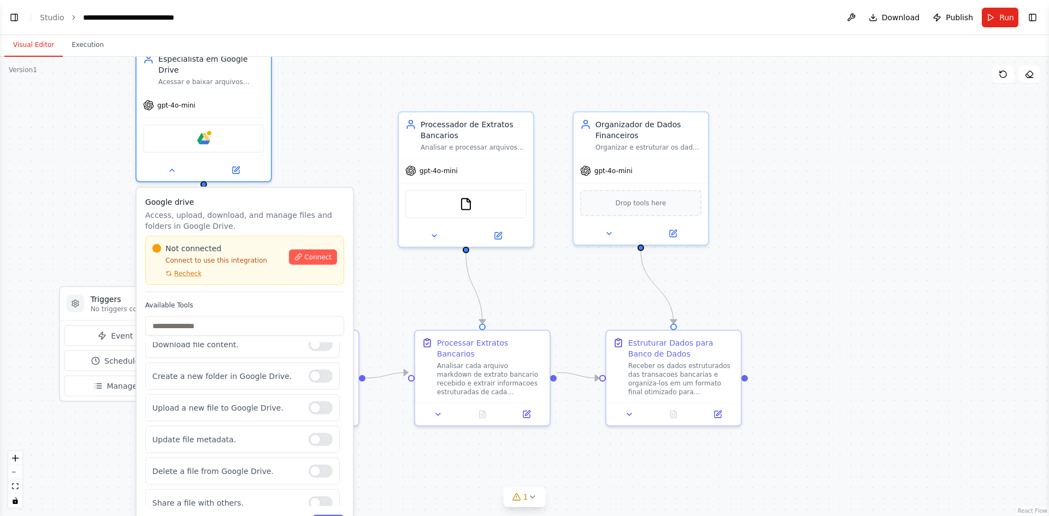
scroll to position [85, 0]
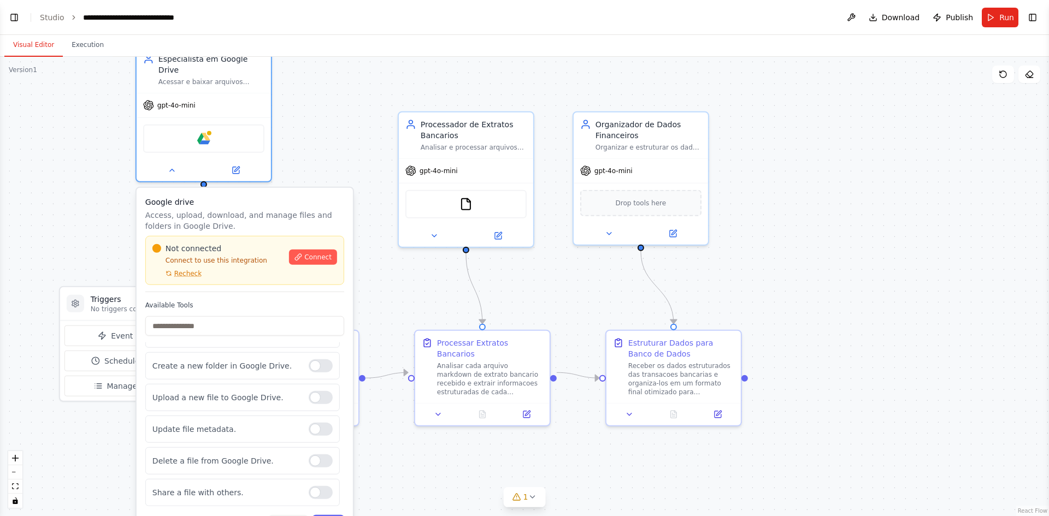
click at [290, 515] on button "Cancel" at bounding box center [288, 525] width 39 height 20
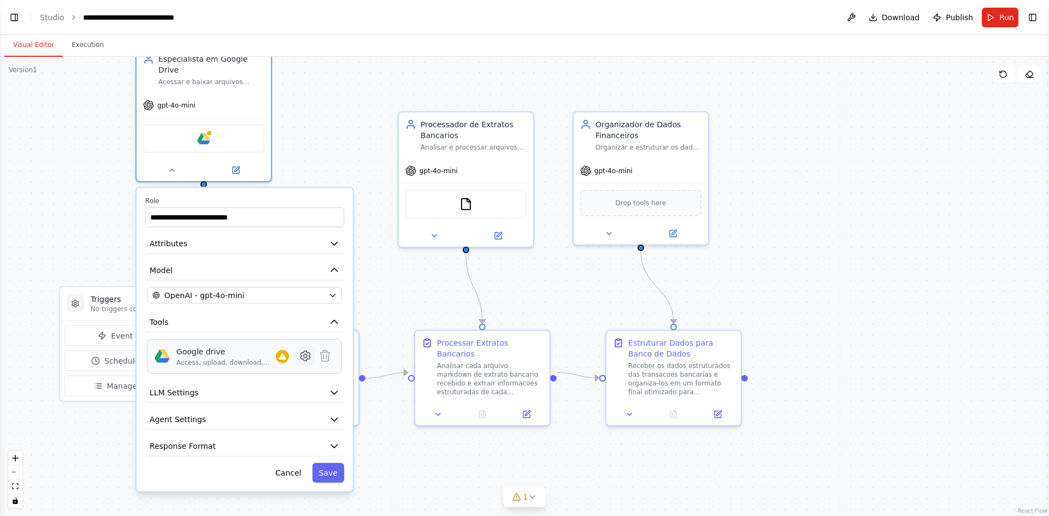
click at [305, 351] on icon at bounding box center [304, 356] width 9 height 10
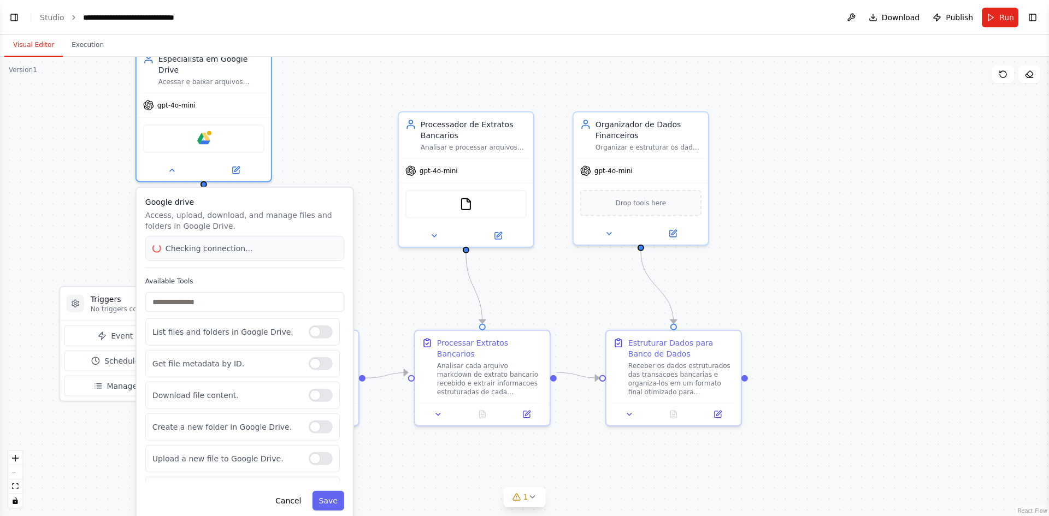
click at [305, 350] on div "Get file metadata by ID." at bounding box center [242, 363] width 194 height 27
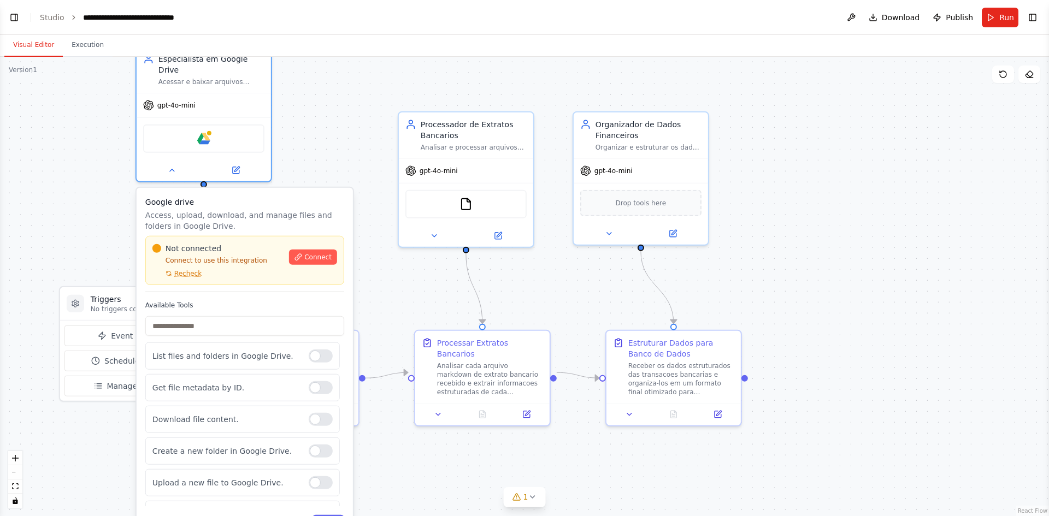
click at [305, 254] on div "Not connected Connect to use this integration Recheck Connect" at bounding box center [244, 260] width 185 height 35
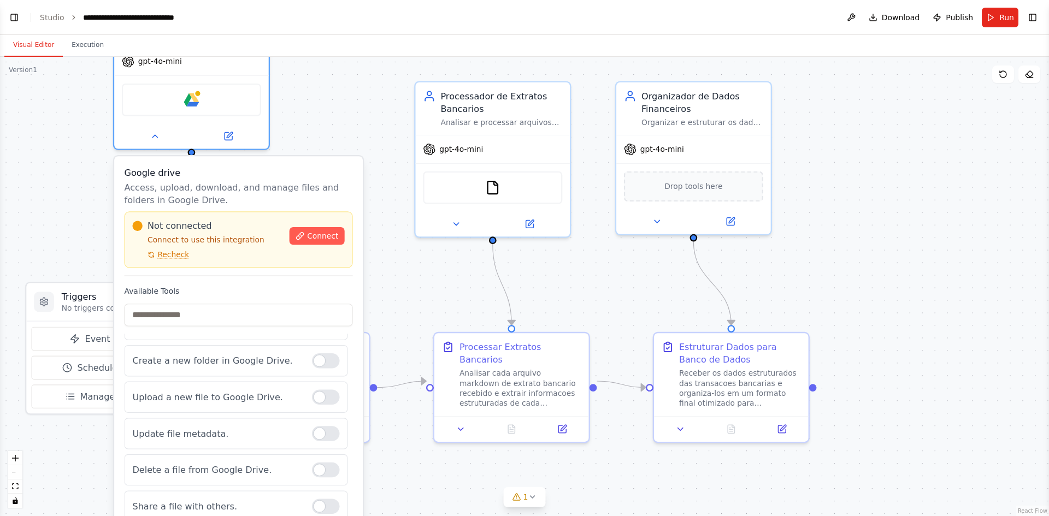
drag, startPoint x: 290, startPoint y: 179, endPoint x: 284, endPoint y: 141, distance: 38.3
click at [284, 167] on div "Google drive Access, upload, download, and manage files and folders in Google D…" at bounding box center [239, 222] width 228 height 110
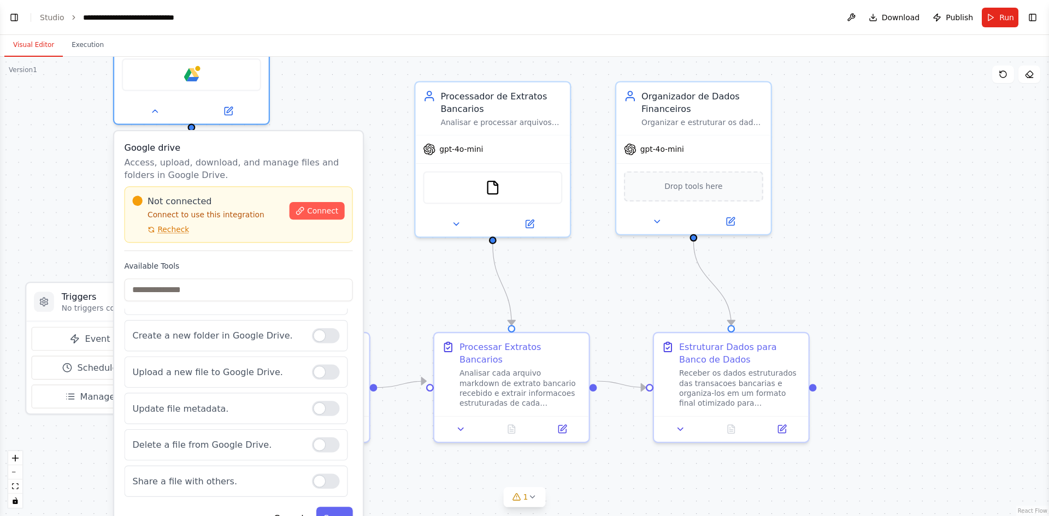
drag, startPoint x: 288, startPoint y: 124, endPoint x: 287, endPoint y: 144, distance: 19.7
click at [288, 131] on div "Google drive Access, upload, download, and manage files and folders in Google D…" at bounding box center [238, 335] width 249 height 409
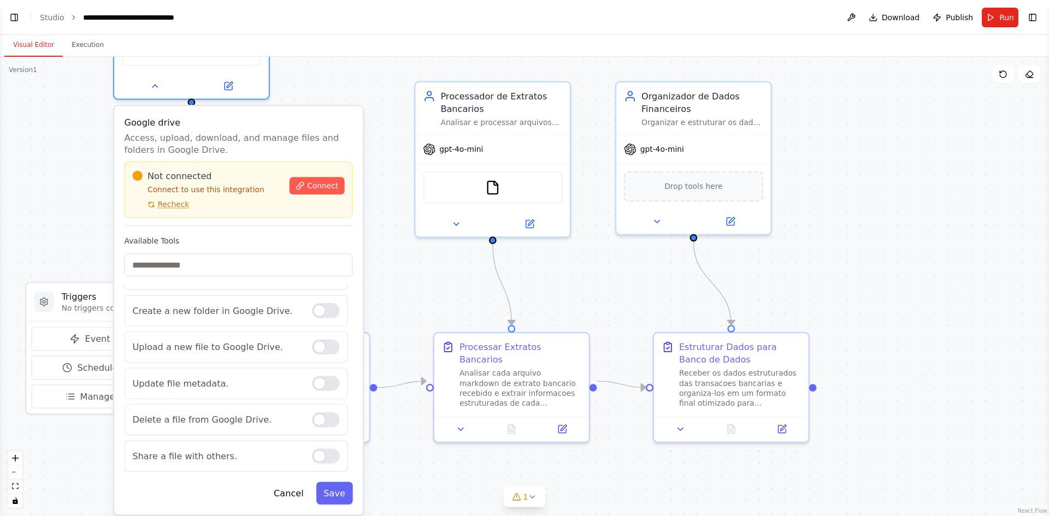
drag, startPoint x: 287, startPoint y: 144, endPoint x: 287, endPoint y: 120, distance: 23.5
click at [287, 131] on p "Access, upload, download, and manage files and folders in Google Drive." at bounding box center [239, 143] width 228 height 25
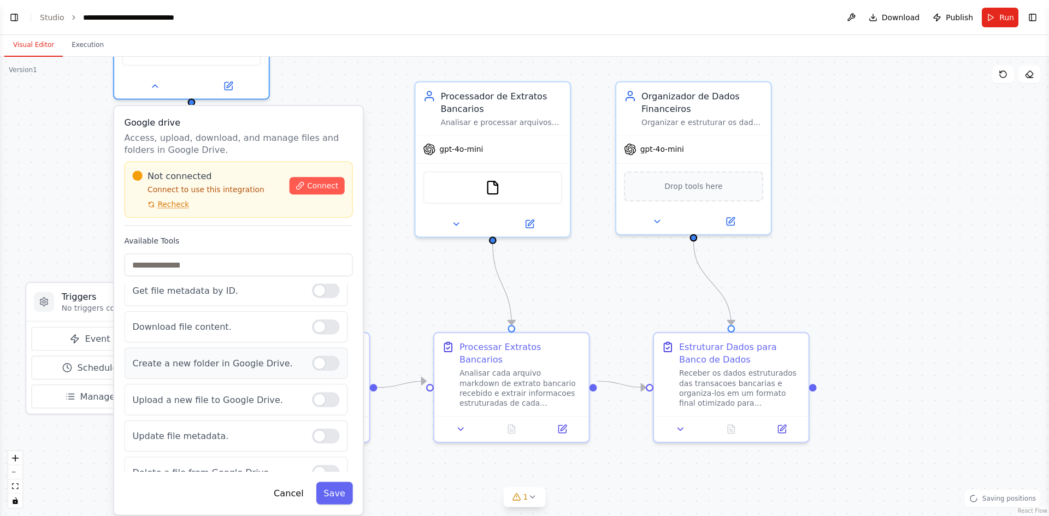
scroll to position [0, 0]
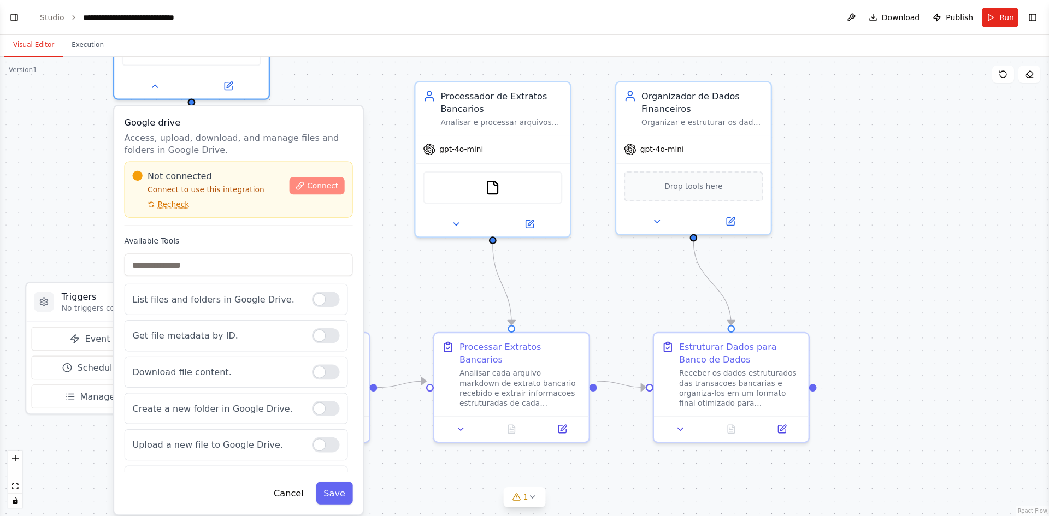
click at [316, 181] on span "Connect" at bounding box center [322, 186] width 31 height 10
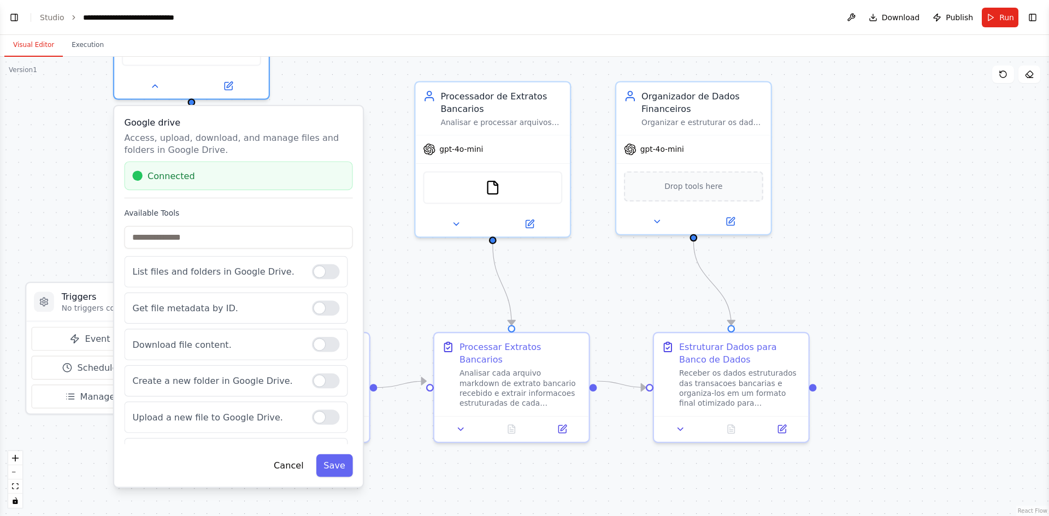
click at [248, 209] on label "Available Tools" at bounding box center [239, 214] width 228 height 10
click at [254, 116] on h3 "Google drive" at bounding box center [239, 122] width 228 height 13
click at [157, 81] on div at bounding box center [191, 83] width 155 height 25
click at [154, 79] on icon at bounding box center [155, 84] width 10 height 10
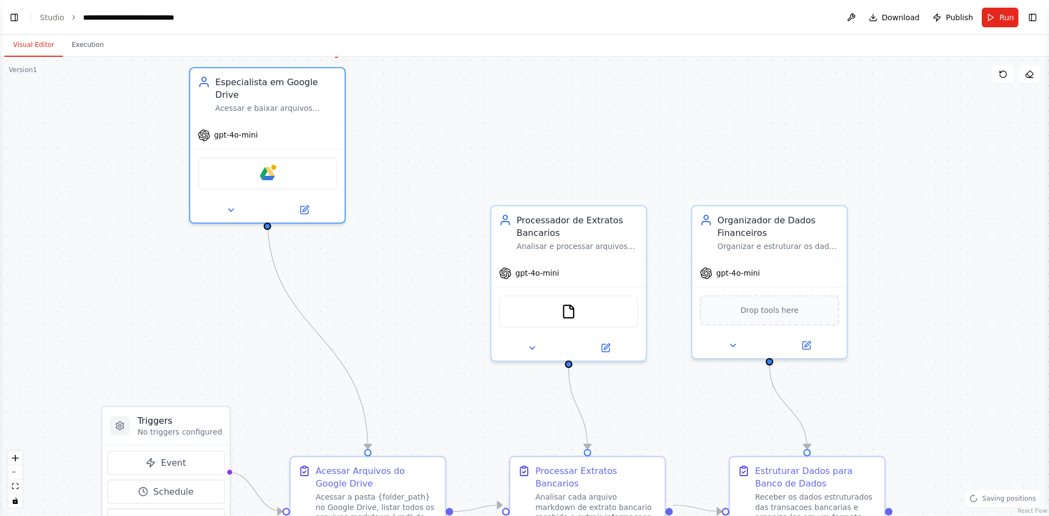
drag, startPoint x: 303, startPoint y: 177, endPoint x: 382, endPoint y: 300, distance: 145.9
click at [382, 300] on div ".deletable-edge-delete-btn { width: 20px; height: 20px; border: 0px solid #ffff…" at bounding box center [524, 286] width 1049 height 459
click at [233, 205] on div at bounding box center [270, 206] width 155 height 25
click at [234, 202] on icon at bounding box center [233, 207] width 10 height 10
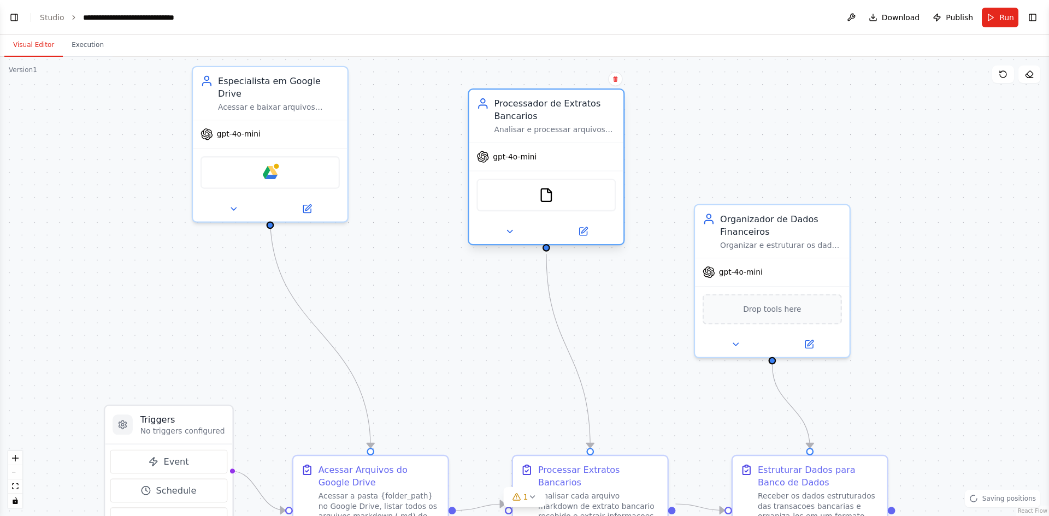
drag, startPoint x: 557, startPoint y: 226, endPoint x: 531, endPoint y: 108, distance: 120.9
click at [531, 108] on div "Processador de Extratos Bancarios" at bounding box center [555, 109] width 122 height 25
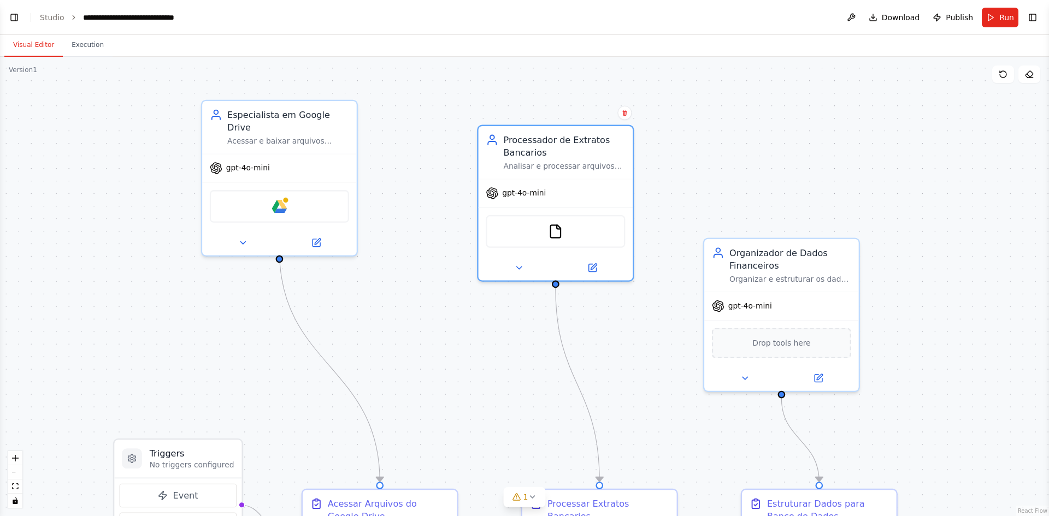
drag, startPoint x: 733, startPoint y: 92, endPoint x: 742, endPoint y: 126, distance: 35.1
click at [742, 126] on div ".deletable-edge-delete-btn { width: 20px; height: 20px; border: 0px solid #ffff…" at bounding box center [524, 286] width 1049 height 459
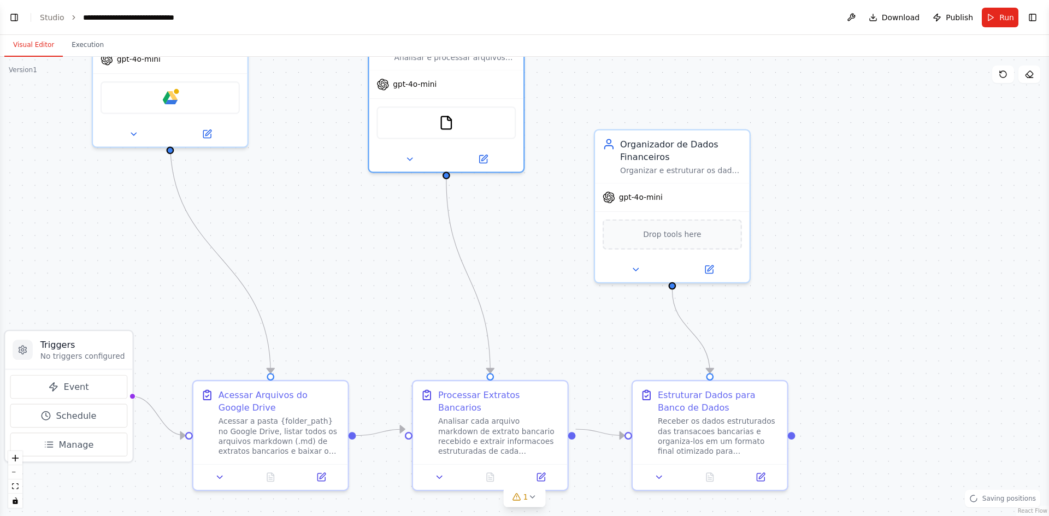
drag, startPoint x: 725, startPoint y: 178, endPoint x: 605, endPoint y: 55, distance: 171.9
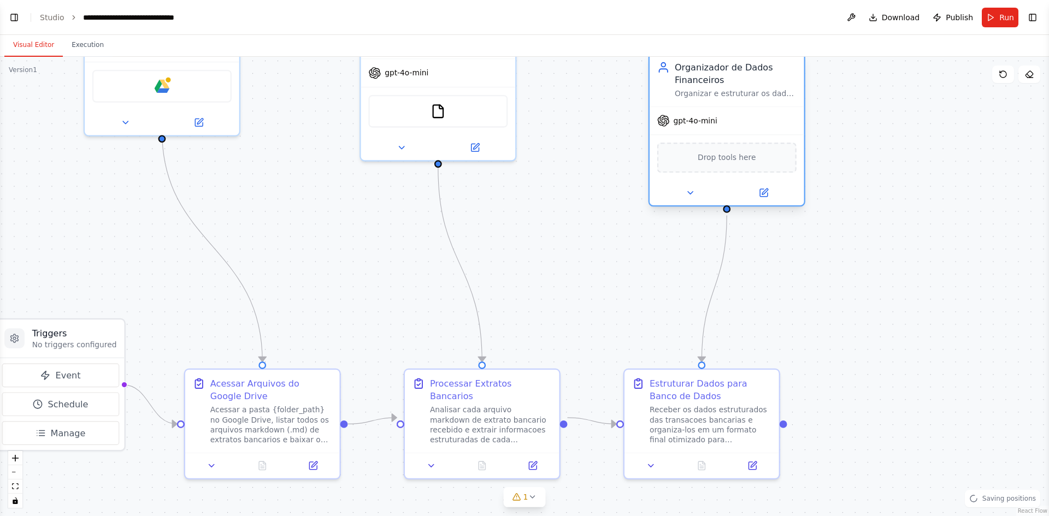
drag, startPoint x: 642, startPoint y: 137, endPoint x: 713, endPoint y: 82, distance: 89.5
click at [709, 75] on div "Organizador de Dados Financeiros" at bounding box center [736, 73] width 122 height 25
drag, startPoint x: 802, startPoint y: 254, endPoint x: 795, endPoint y: 287, distance: 34.1
click at [804, 254] on div ".deletable-edge-delete-btn { width: 20px; height: 20px; border: 0px solid #ffff…" at bounding box center [524, 286] width 1049 height 459
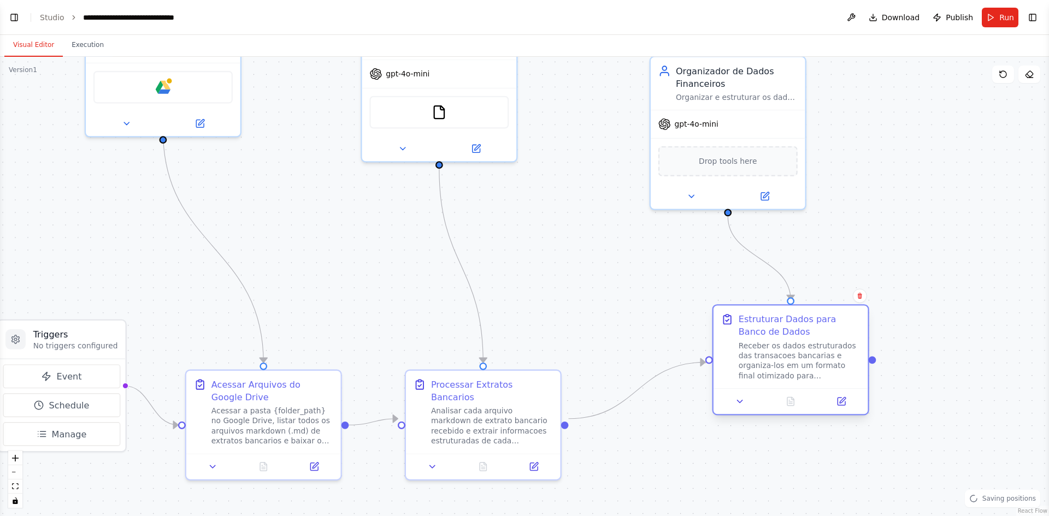
drag, startPoint x: 725, startPoint y: 410, endPoint x: 819, endPoint y: 350, distance: 111.2
click at [819, 350] on div "Receber os dados estruturados das transacoes bancarias e organiza-los em um for…" at bounding box center [800, 361] width 122 height 40
click at [896, 243] on div ".deletable-edge-delete-btn { width: 20px; height: 20px; border: 0px solid #ffff…" at bounding box center [524, 286] width 1049 height 459
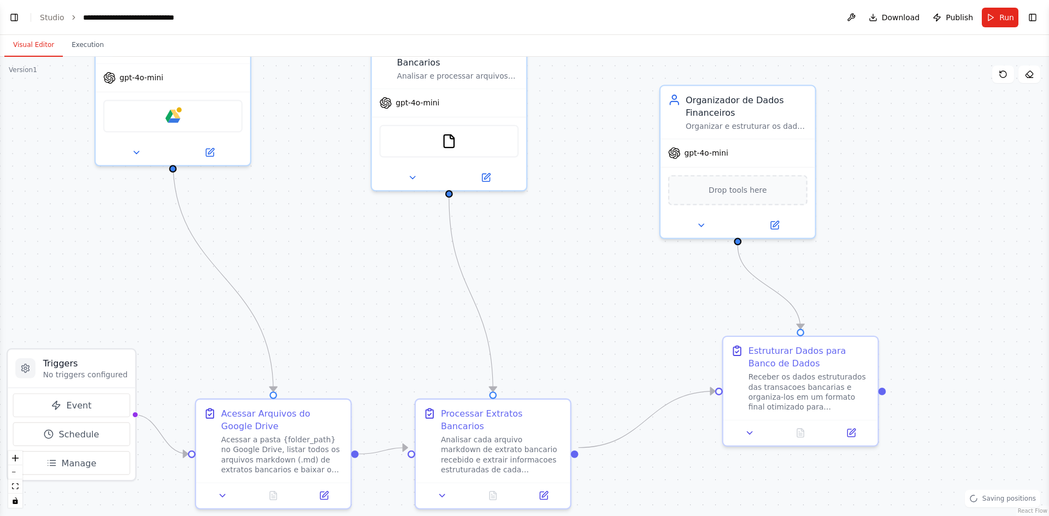
drag, startPoint x: 846, startPoint y: 204, endPoint x: 876, endPoint y: 304, distance: 104.4
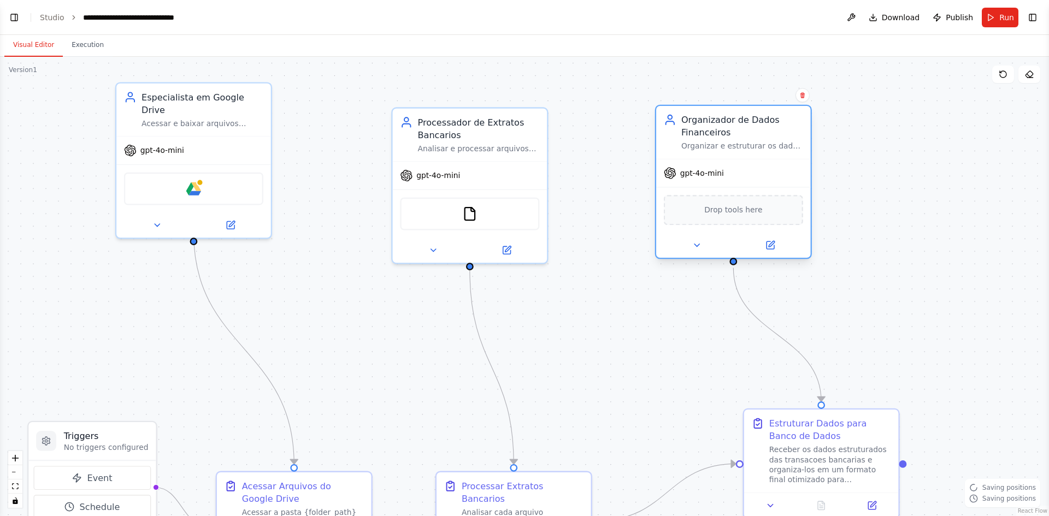
drag, startPoint x: 715, startPoint y: 196, endPoint x: 691, endPoint y: 143, distance: 58.2
click at [691, 143] on div "Organizar e estruturar os dados extraidos dos extratos bancarios em formato pad…" at bounding box center [742, 146] width 122 height 10
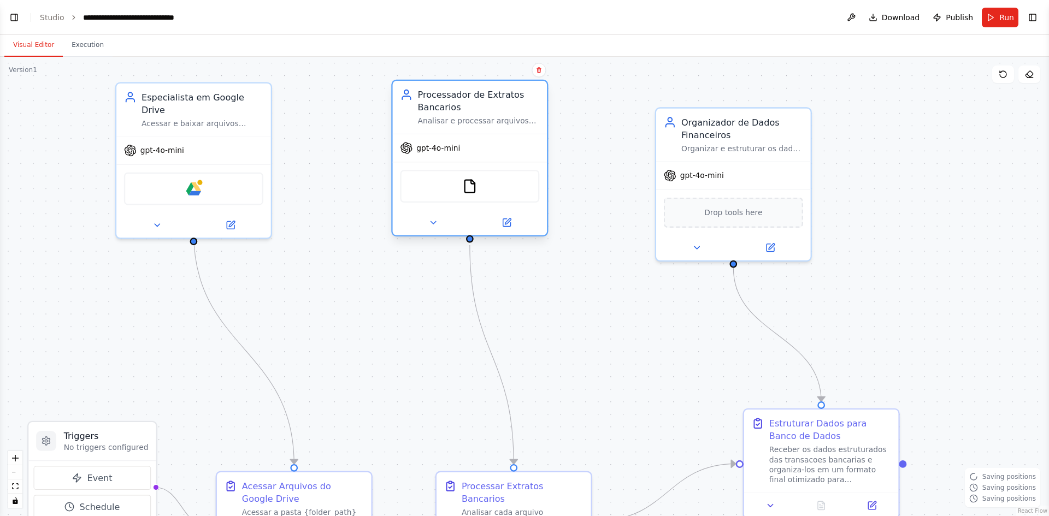
drag, startPoint x: 418, startPoint y: 161, endPoint x: 413, endPoint y: 134, distance: 27.8
click at [413, 134] on div "gpt-4o-mini" at bounding box center [470, 148] width 155 height 28
click at [588, 128] on div ".deletable-edge-delete-btn { width: 20px; height: 20px; border: 0px solid #ffff…" at bounding box center [524, 286] width 1049 height 459
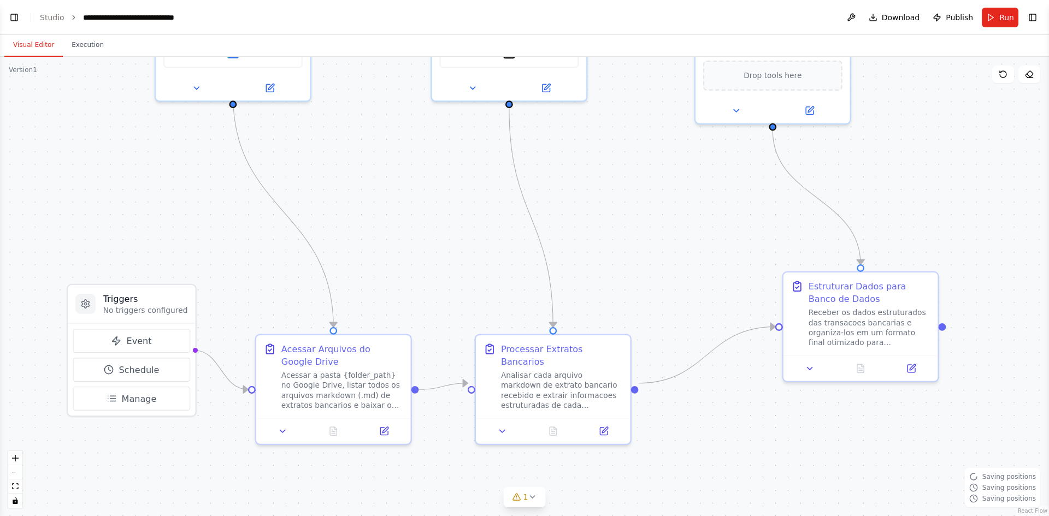
drag, startPoint x: 592, startPoint y: 244, endPoint x: 632, endPoint y: 107, distance: 142.6
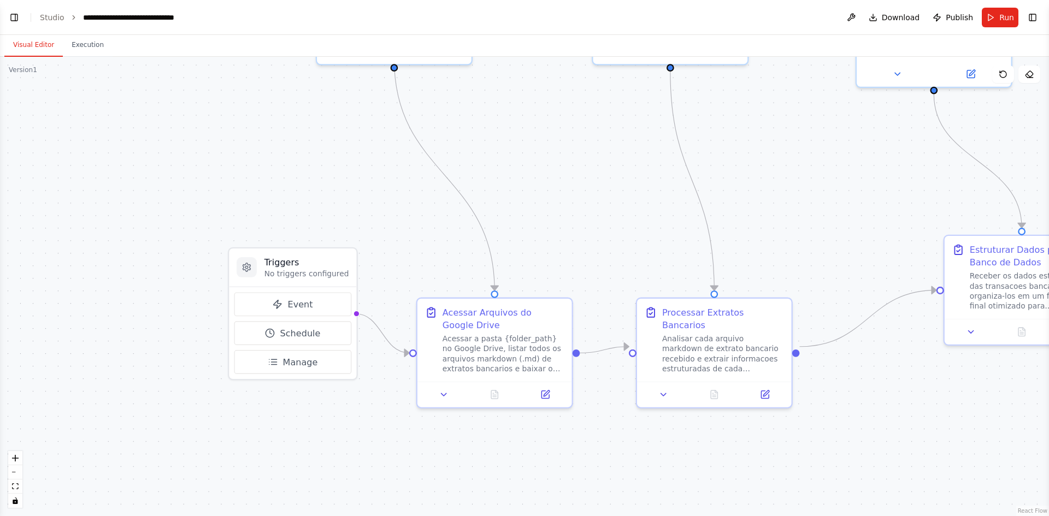
drag, startPoint x: 240, startPoint y: 286, endPoint x: 399, endPoint y: 251, distance: 162.2
drag, startPoint x: 290, startPoint y: 277, endPoint x: 175, endPoint y: 266, distance: 115.8
click at [175, 267] on div "Triggers No triggers configured" at bounding box center [180, 255] width 127 height 38
click at [253, 227] on div ".deletable-edge-delete-btn { width: 20px; height: 20px; border: 0px solid #ffff…" at bounding box center [524, 286] width 1049 height 459
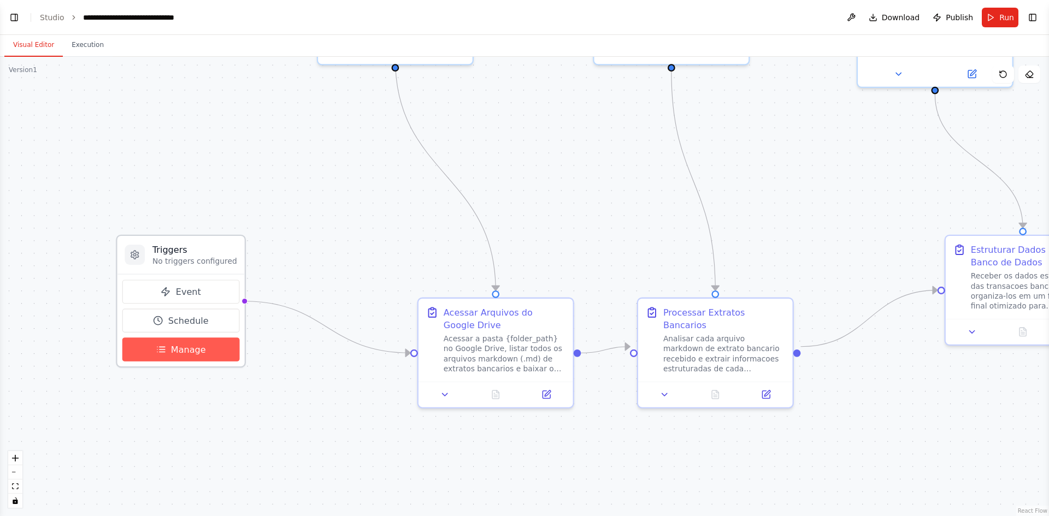
click at [193, 345] on span "Manage" at bounding box center [188, 349] width 35 height 13
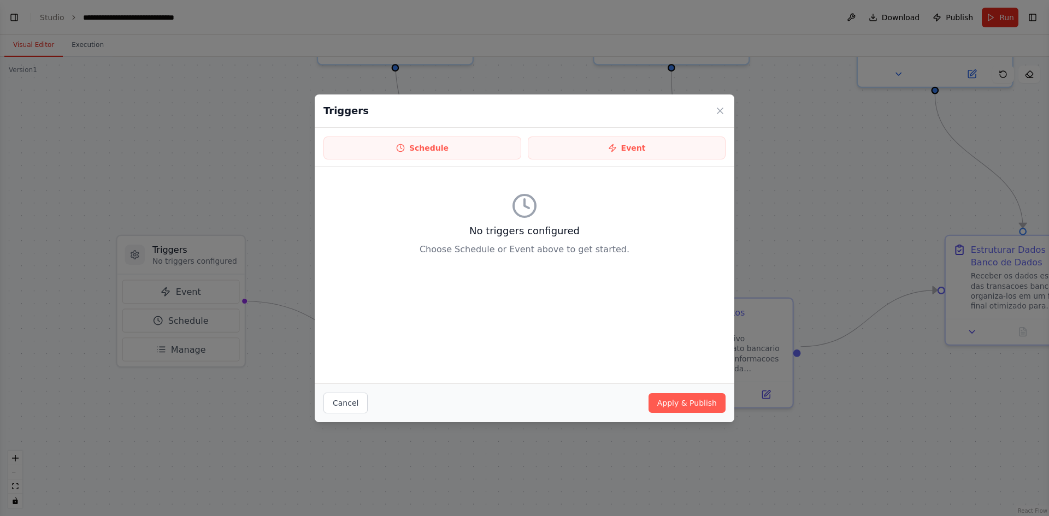
click at [316, 146] on div "Schedule Event" at bounding box center [525, 147] width 420 height 39
click at [718, 110] on icon at bounding box center [720, 110] width 11 height 11
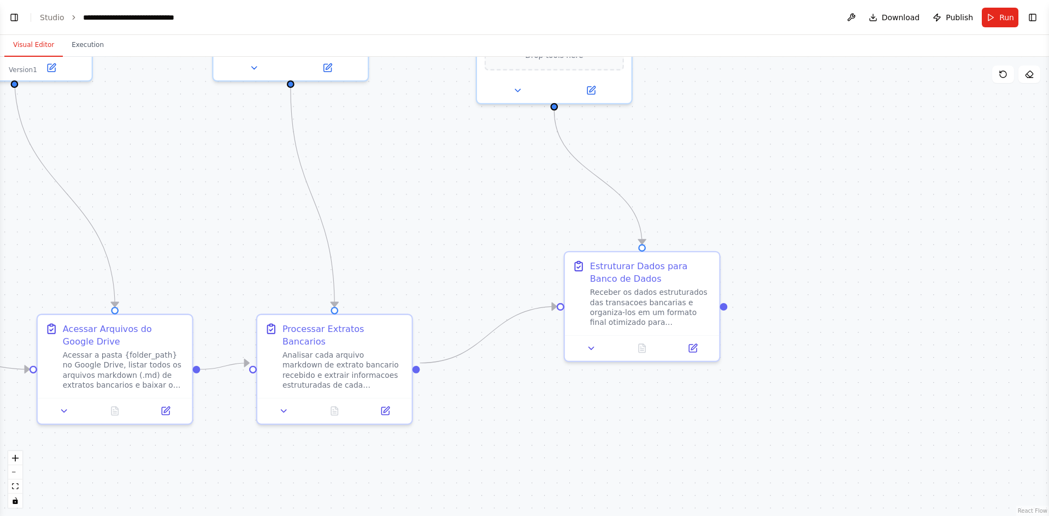
drag, startPoint x: 657, startPoint y: 129, endPoint x: 278, endPoint y: 141, distance: 379.3
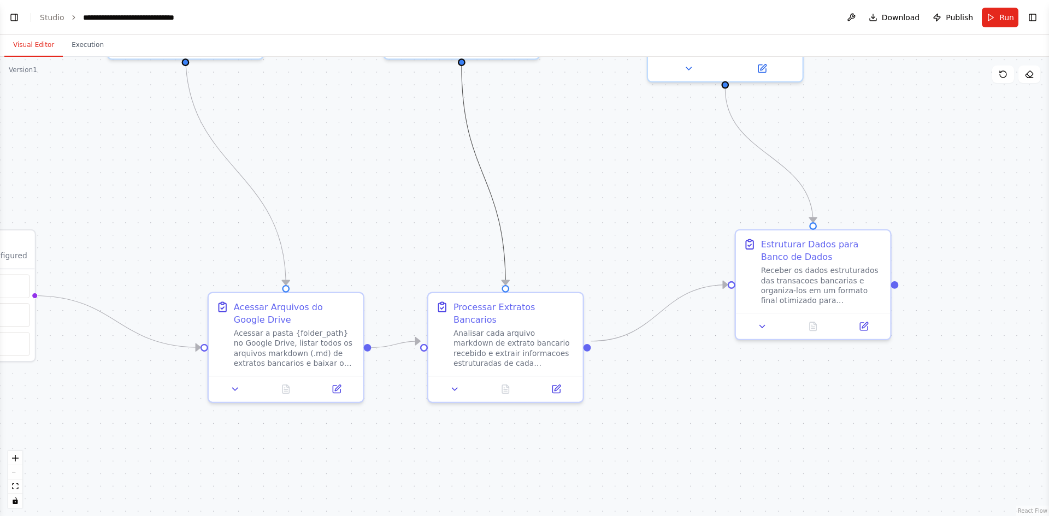
drag, startPoint x: 299, startPoint y: 140, endPoint x: 466, endPoint y: 116, distance: 169.0
click at [52, 13] on link "Studio" at bounding box center [52, 17] width 25 height 9
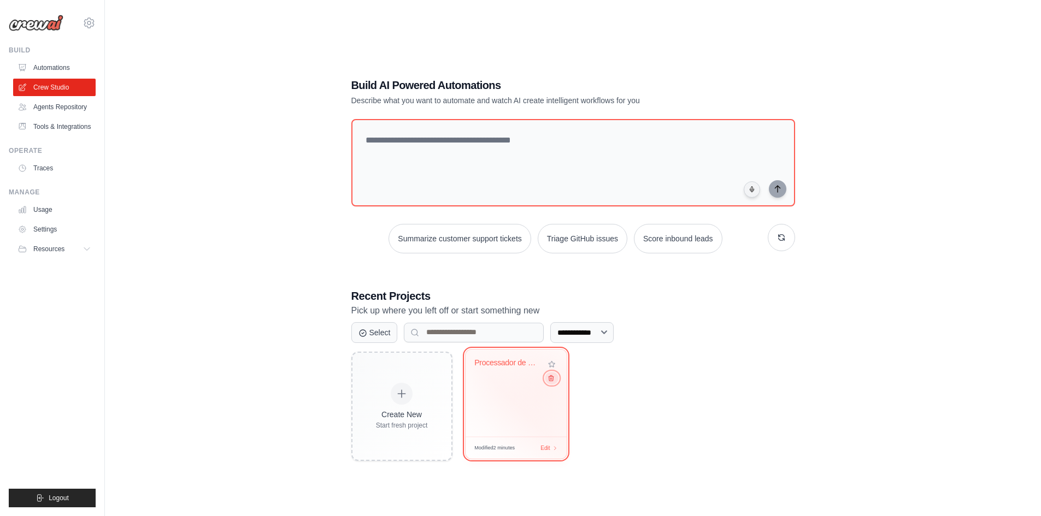
click at [552, 381] on icon at bounding box center [550, 377] width 7 height 7
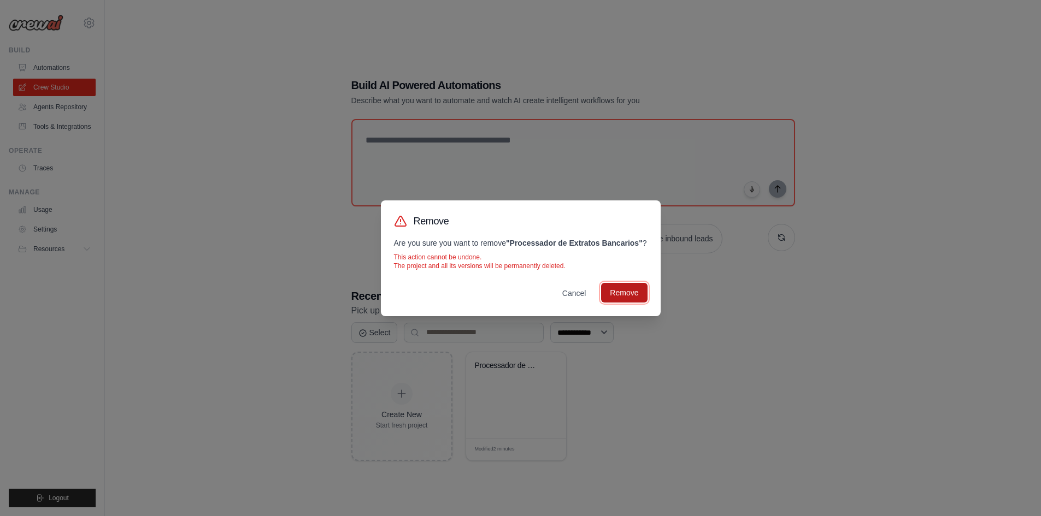
click at [624, 291] on button "Remove" at bounding box center [624, 293] width 46 height 20
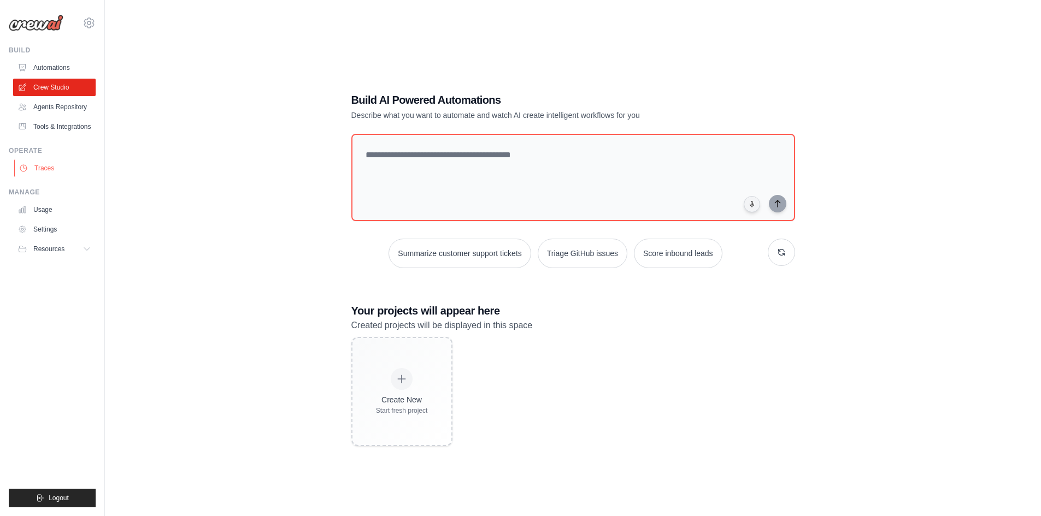
click at [49, 173] on link "Traces" at bounding box center [55, 168] width 82 height 17
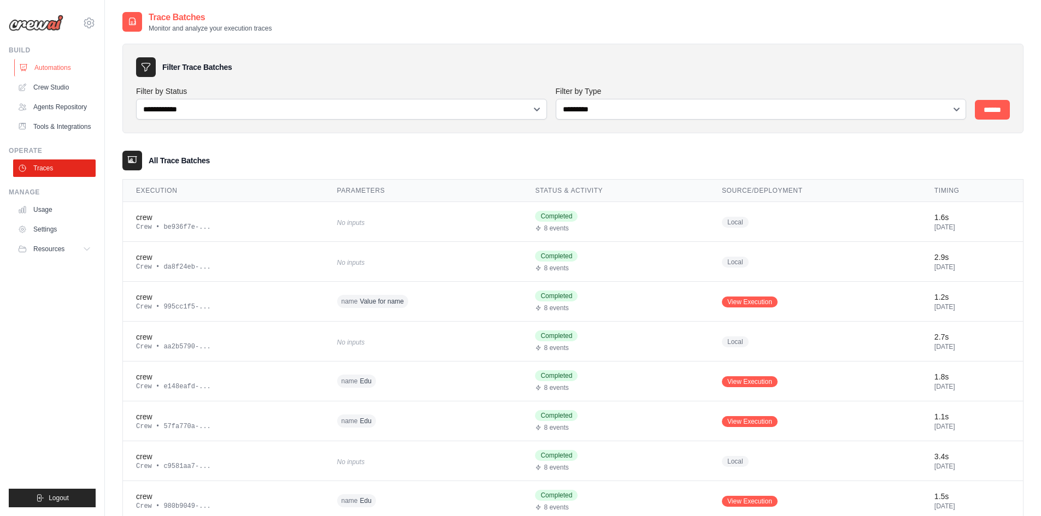
click at [73, 68] on link "Automations" at bounding box center [55, 67] width 82 height 17
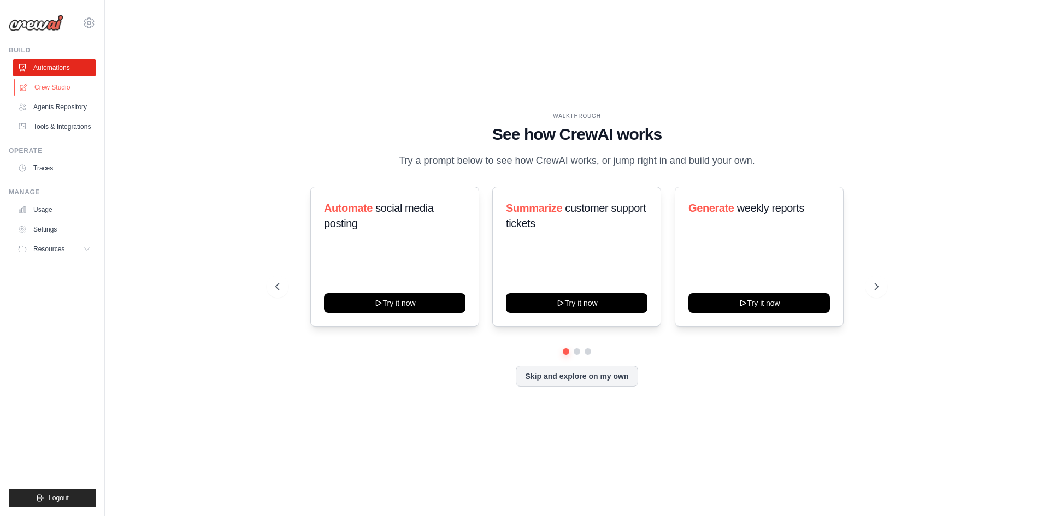
click at [68, 88] on link "Crew Studio" at bounding box center [55, 87] width 82 height 17
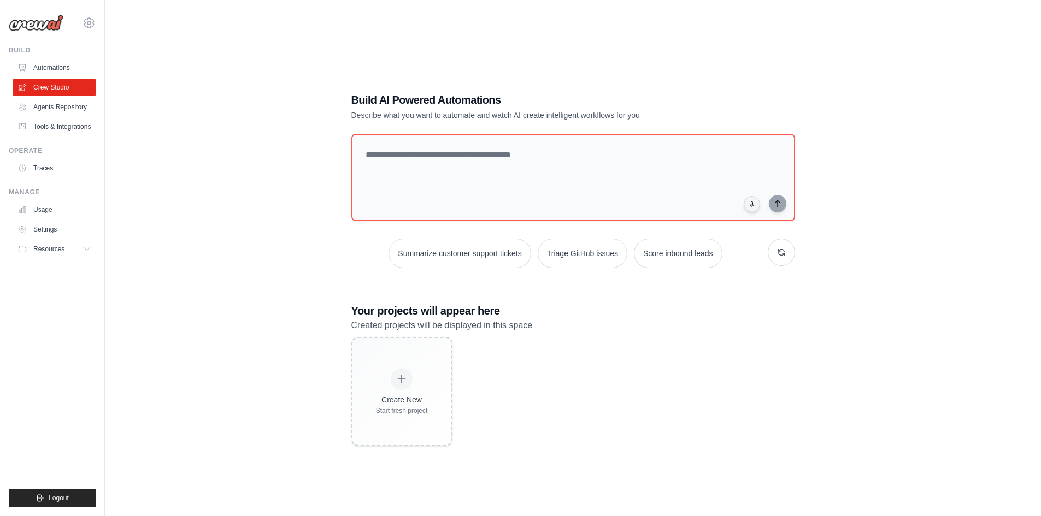
click at [257, 181] on div "Build AI Powered Automations Describe what you want to automate and watch AI cr…" at bounding box center [572, 269] width 901 height 516
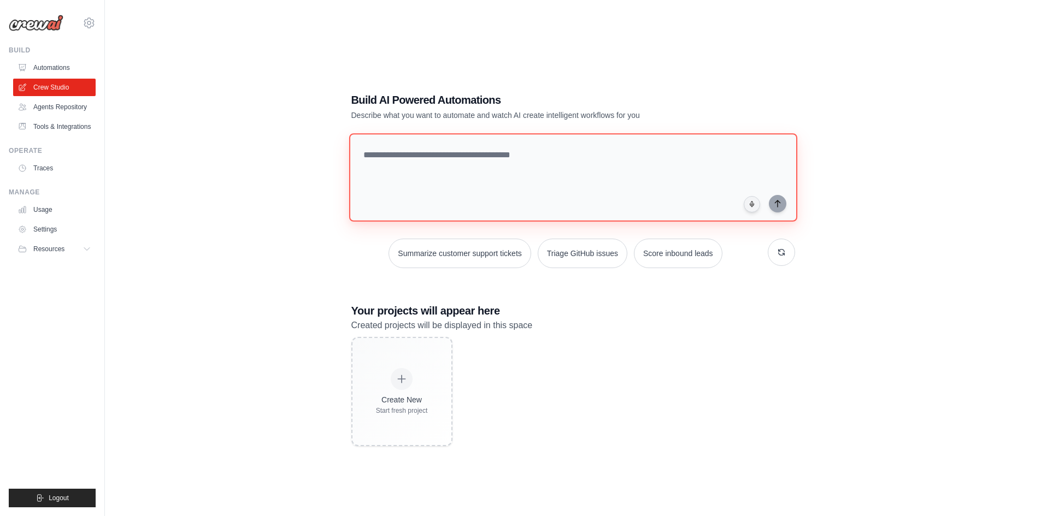
click at [404, 154] on textarea at bounding box center [573, 177] width 448 height 88
click at [459, 163] on textarea at bounding box center [573, 177] width 448 height 88
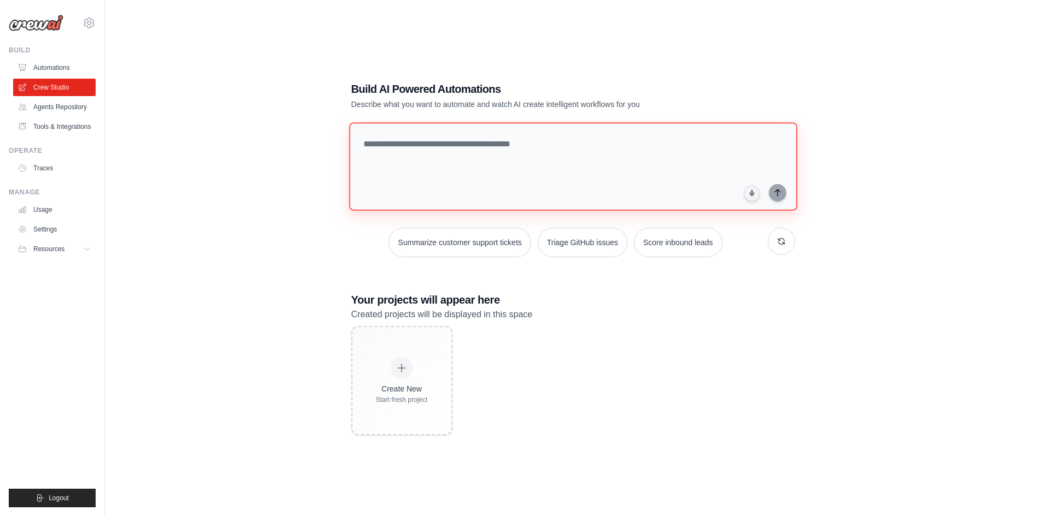
scroll to position [22, 0]
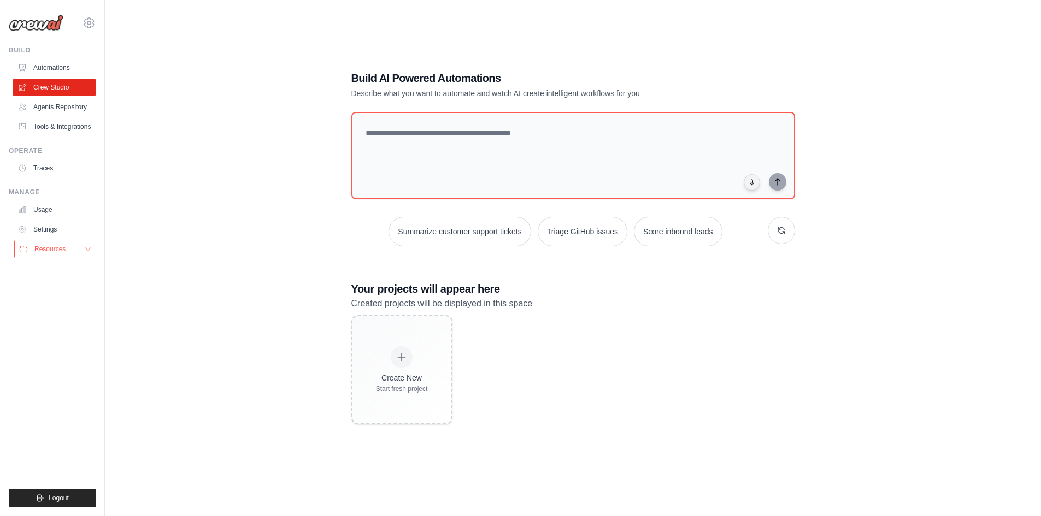
click at [33, 240] on button "Resources" at bounding box center [55, 248] width 82 height 17
click at [42, 244] on button "Resources" at bounding box center [55, 248] width 82 height 17
click at [243, 61] on div "Build AI Powered Automations Describe what you want to automate and watch AI cr…" at bounding box center [572, 247] width 901 height 516
